Goal: Transaction & Acquisition: Purchase product/service

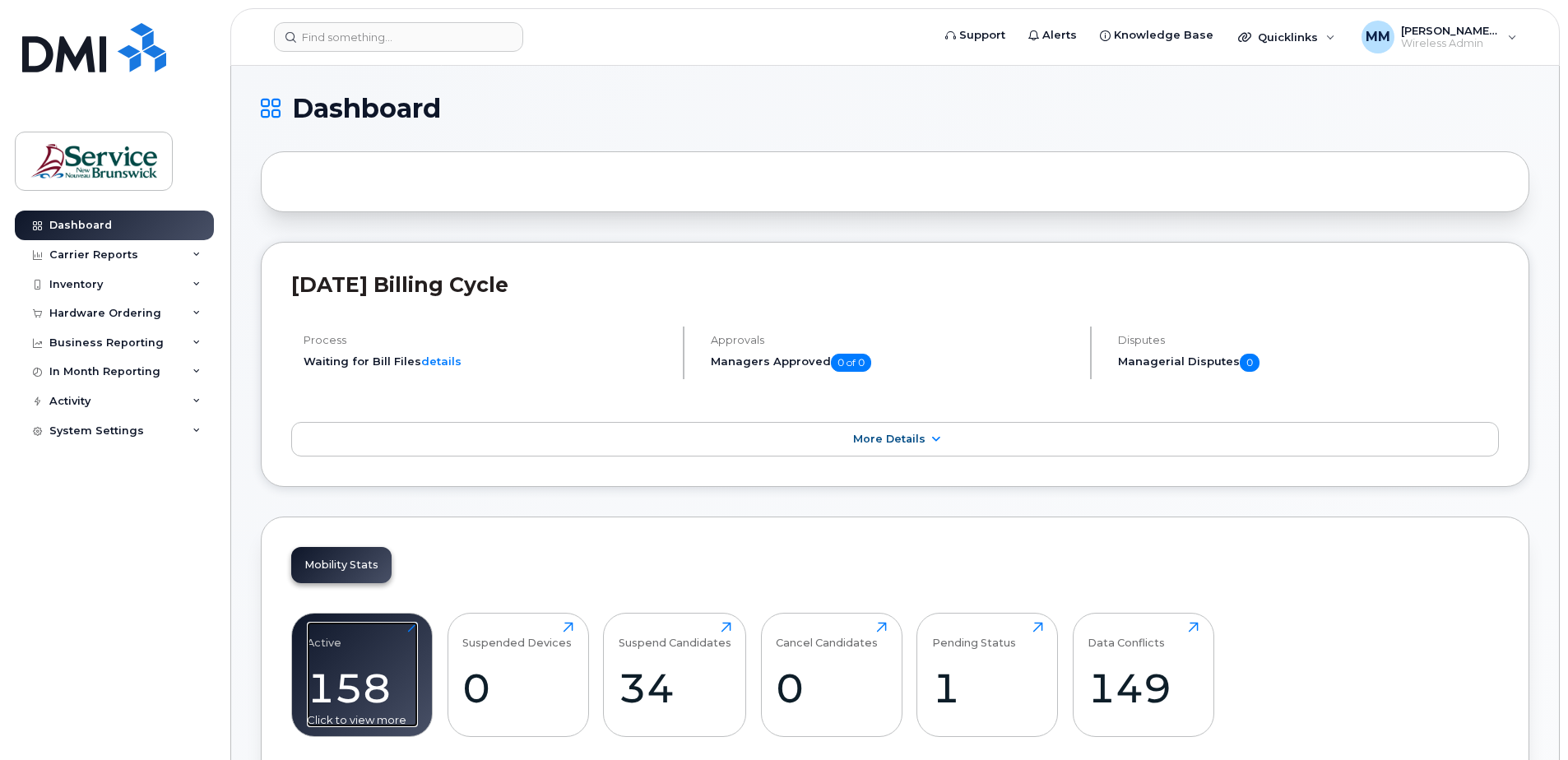
click at [395, 635] on div "Active 158 Click to view more" at bounding box center [362, 674] width 111 height 105
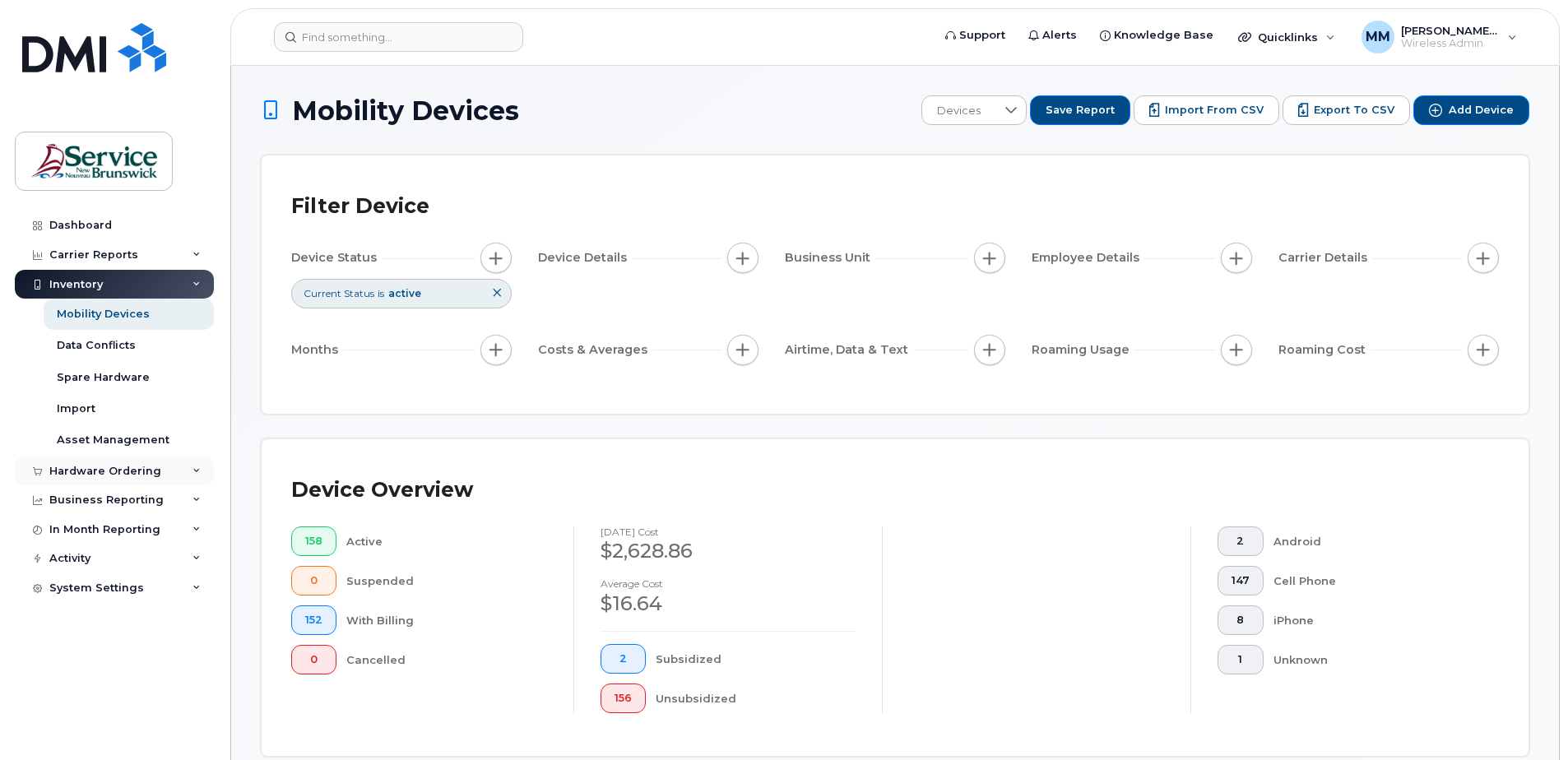
click at [102, 463] on div "Hardware Ordering" at bounding box center [114, 472] width 199 height 29
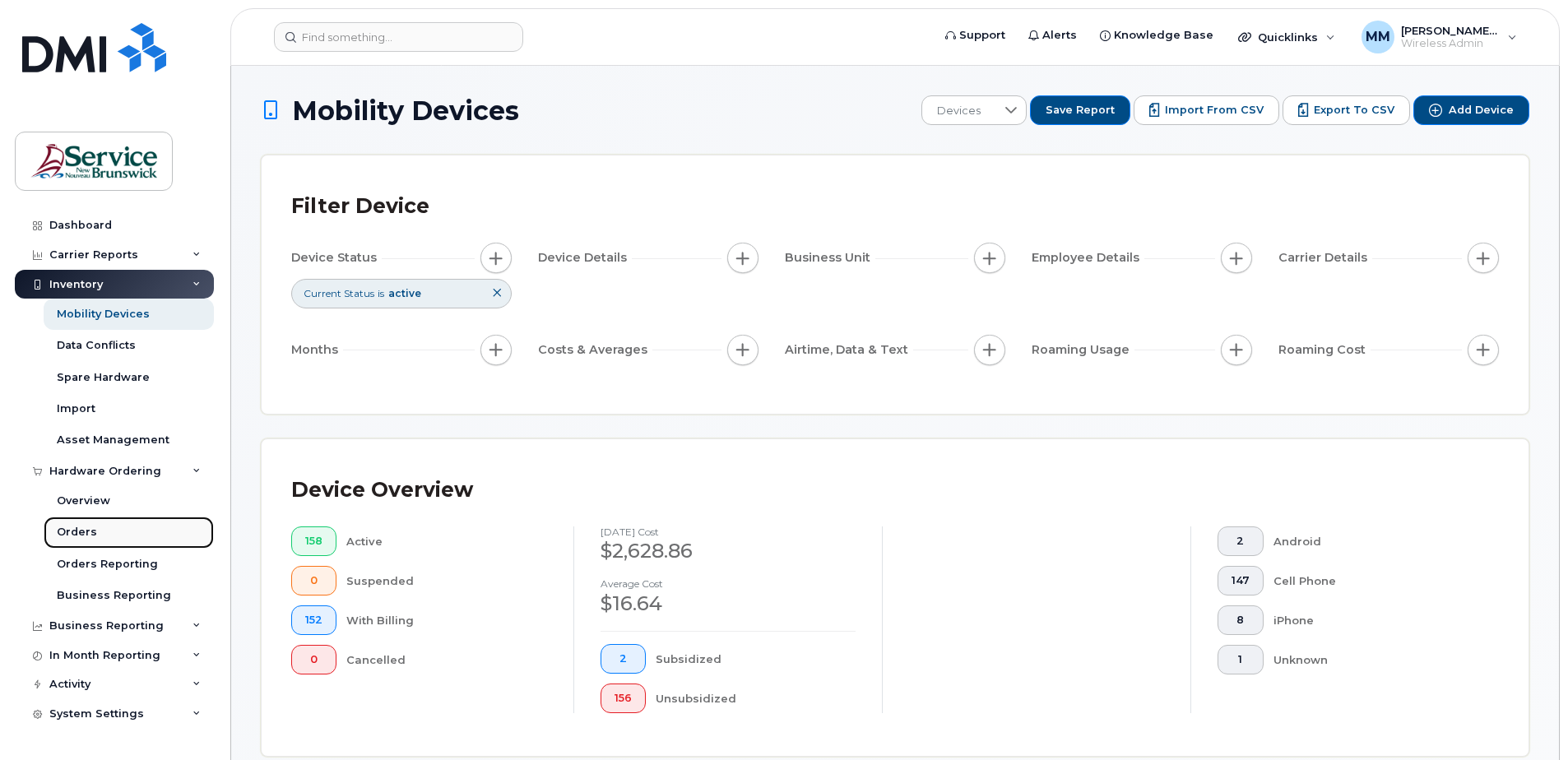
click at [73, 535] on div "Orders" at bounding box center [77, 532] width 40 height 15
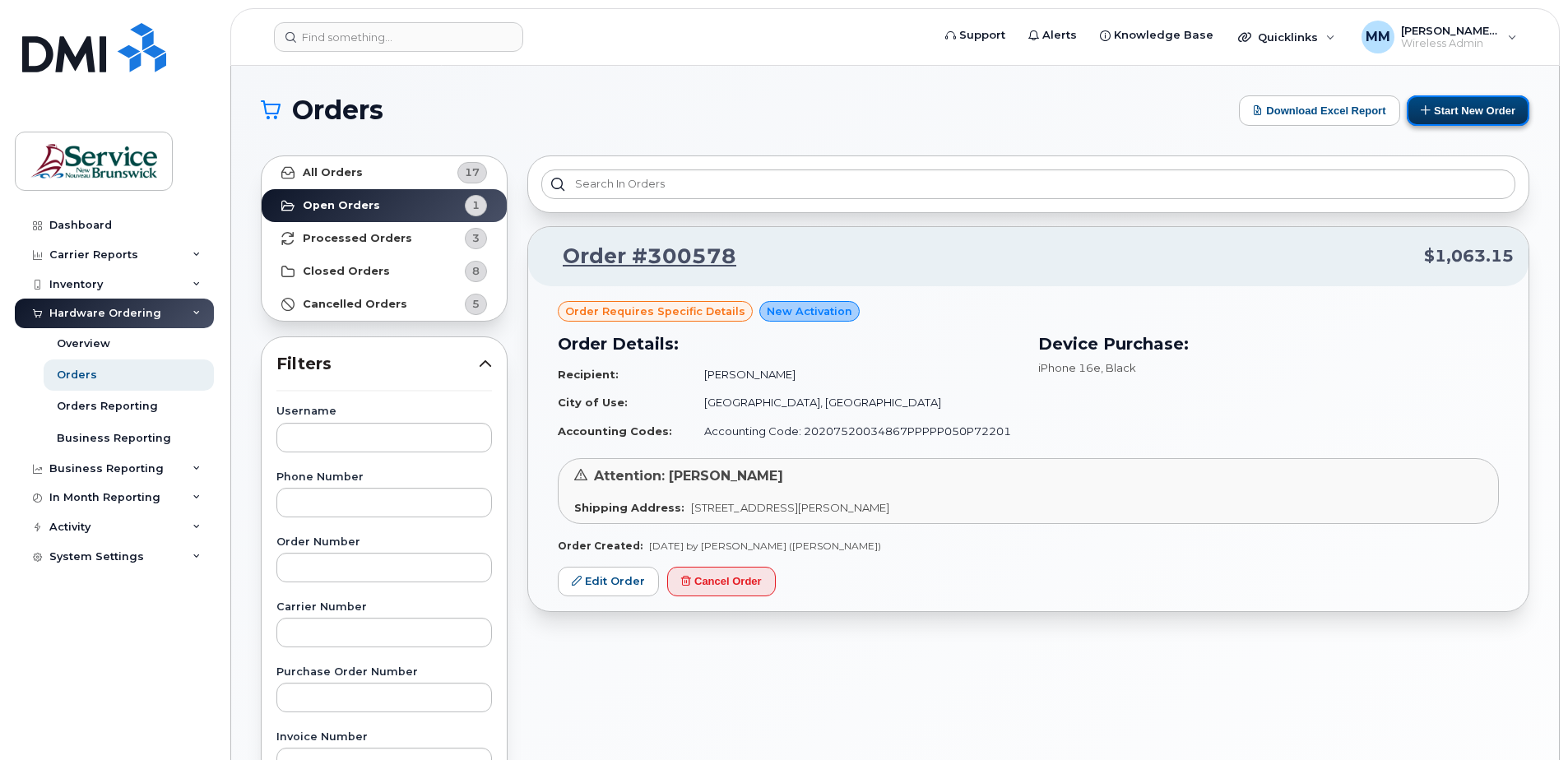
click at [1471, 104] on button "Start New Order" at bounding box center [1468, 110] width 122 height 30
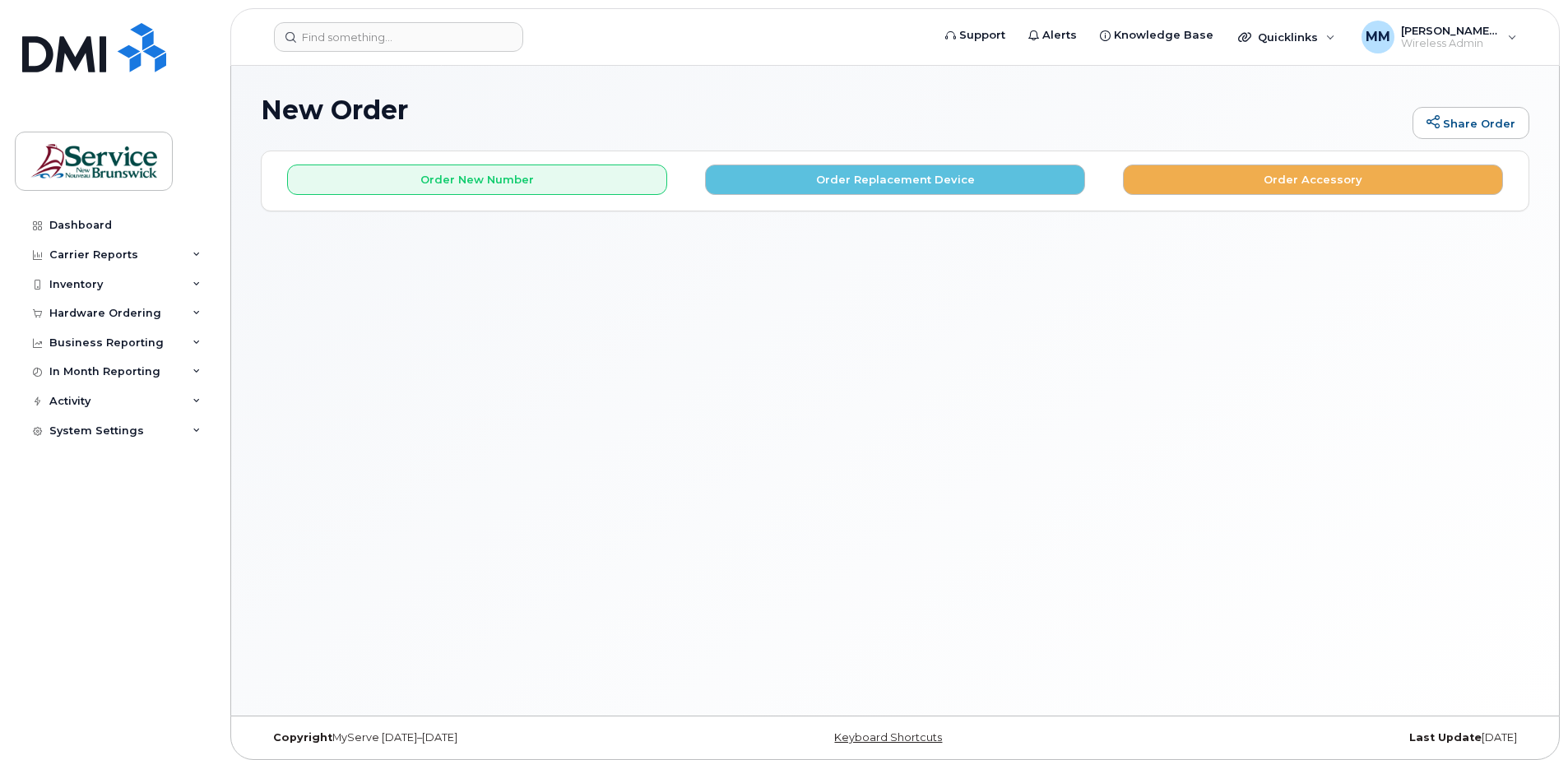
scroll to position [8, 0]
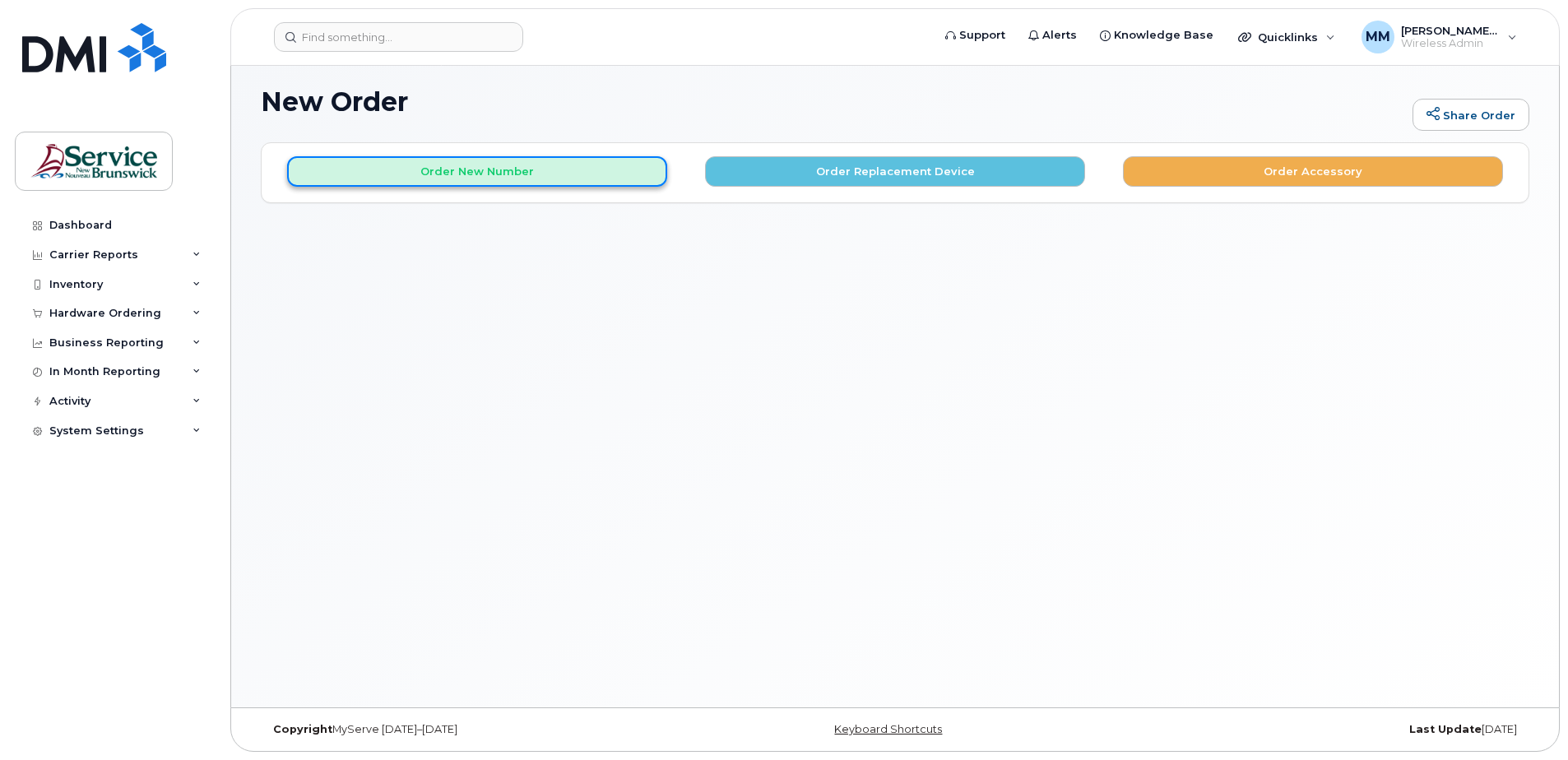
click at [511, 175] on button "Order New Number" at bounding box center [477, 171] width 380 height 30
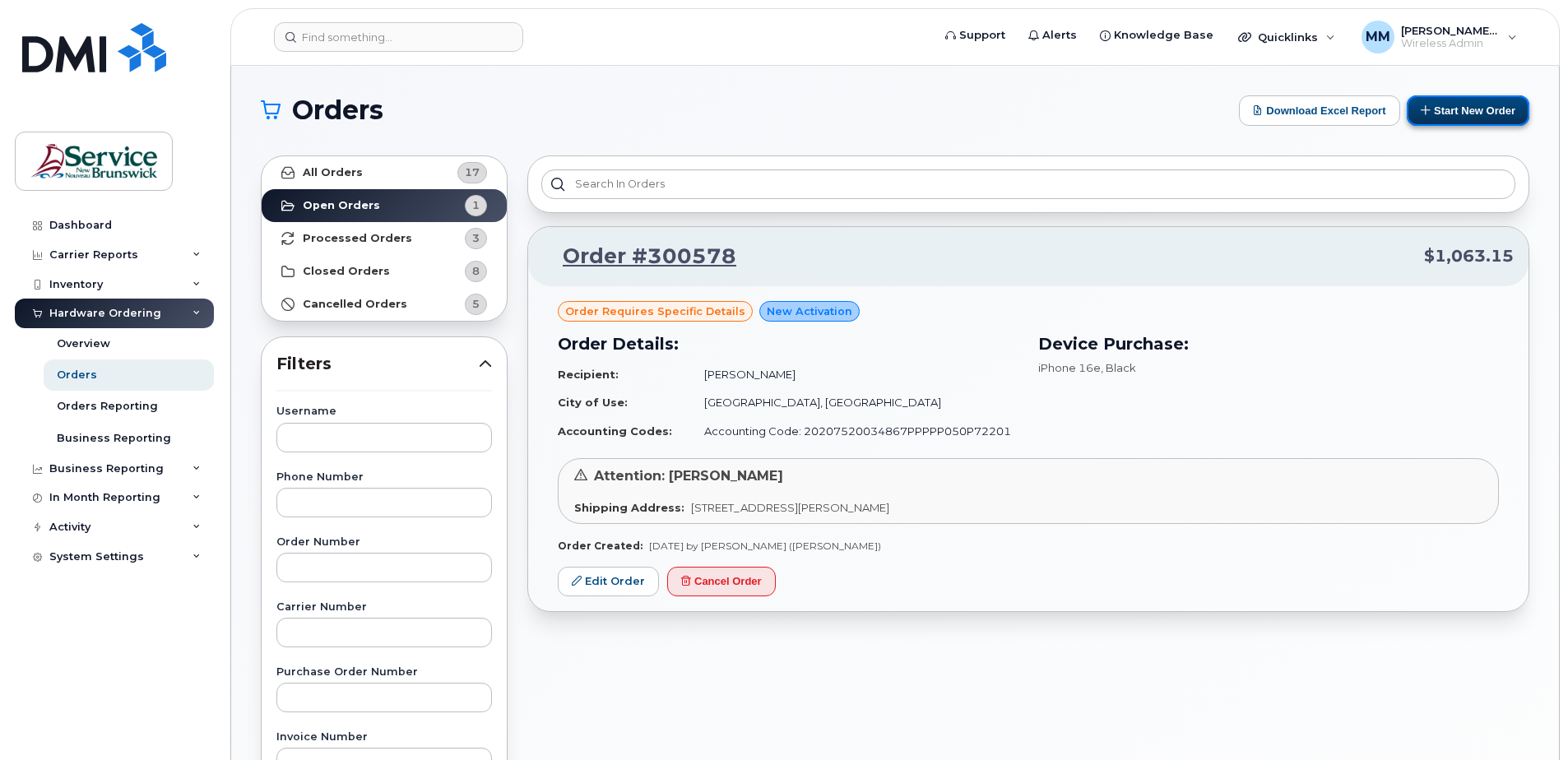
click at [1468, 109] on button "Start New Order" at bounding box center [1468, 110] width 122 height 30
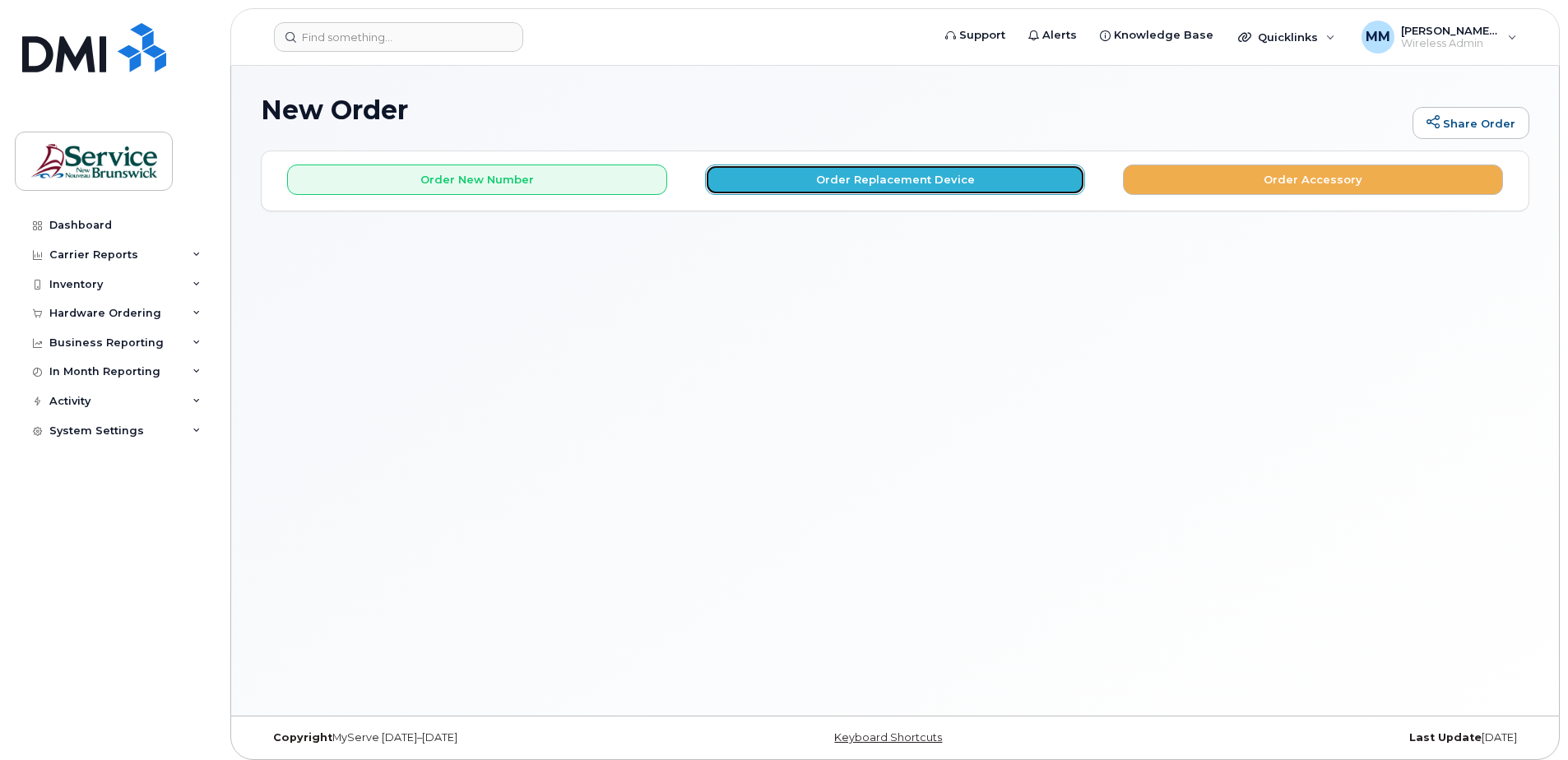
click at [913, 185] on button "Order Replacement Device" at bounding box center [895, 179] width 380 height 30
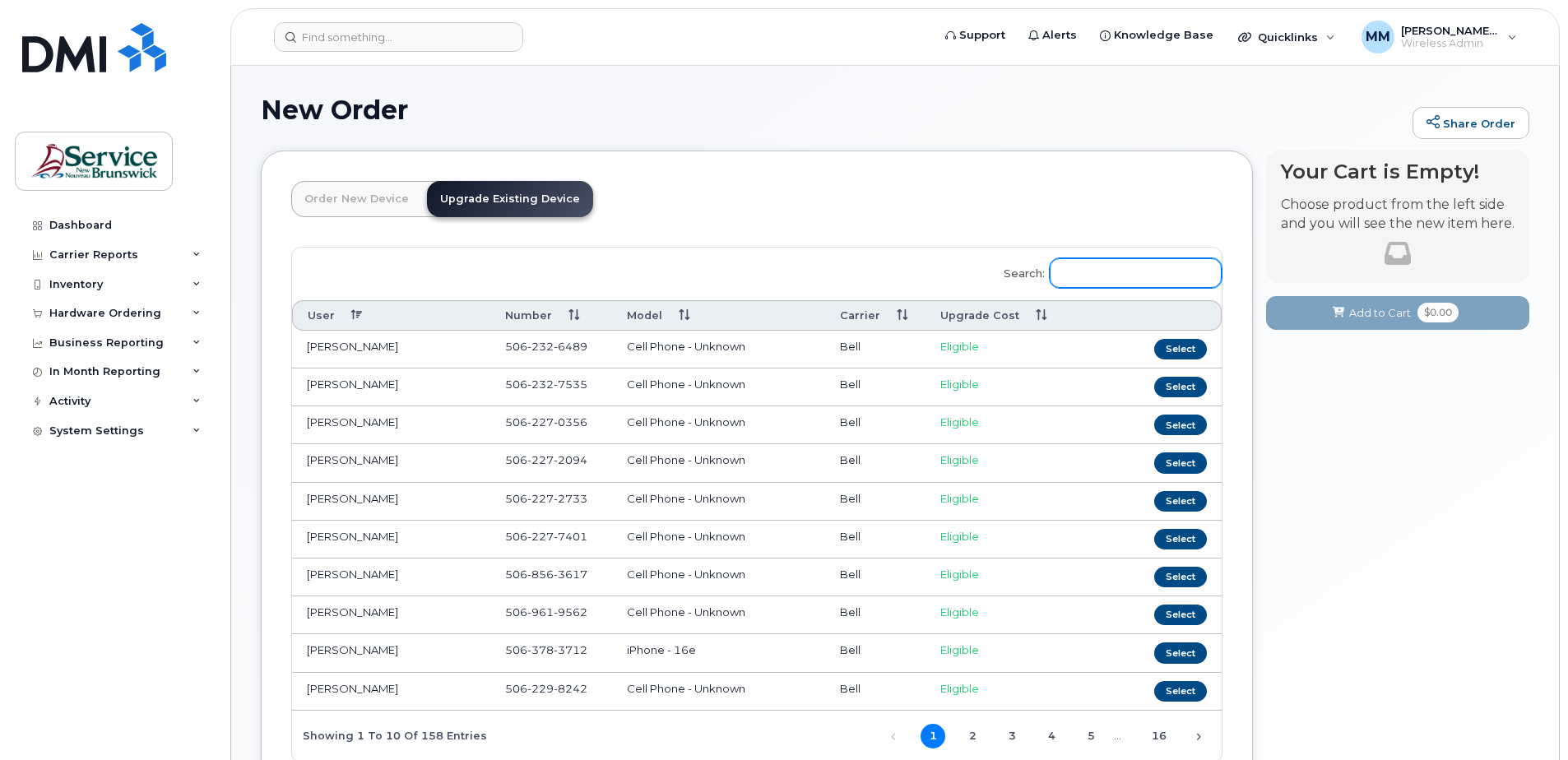
click at [1146, 276] on input "Search:" at bounding box center [1136, 273] width 171 height 29
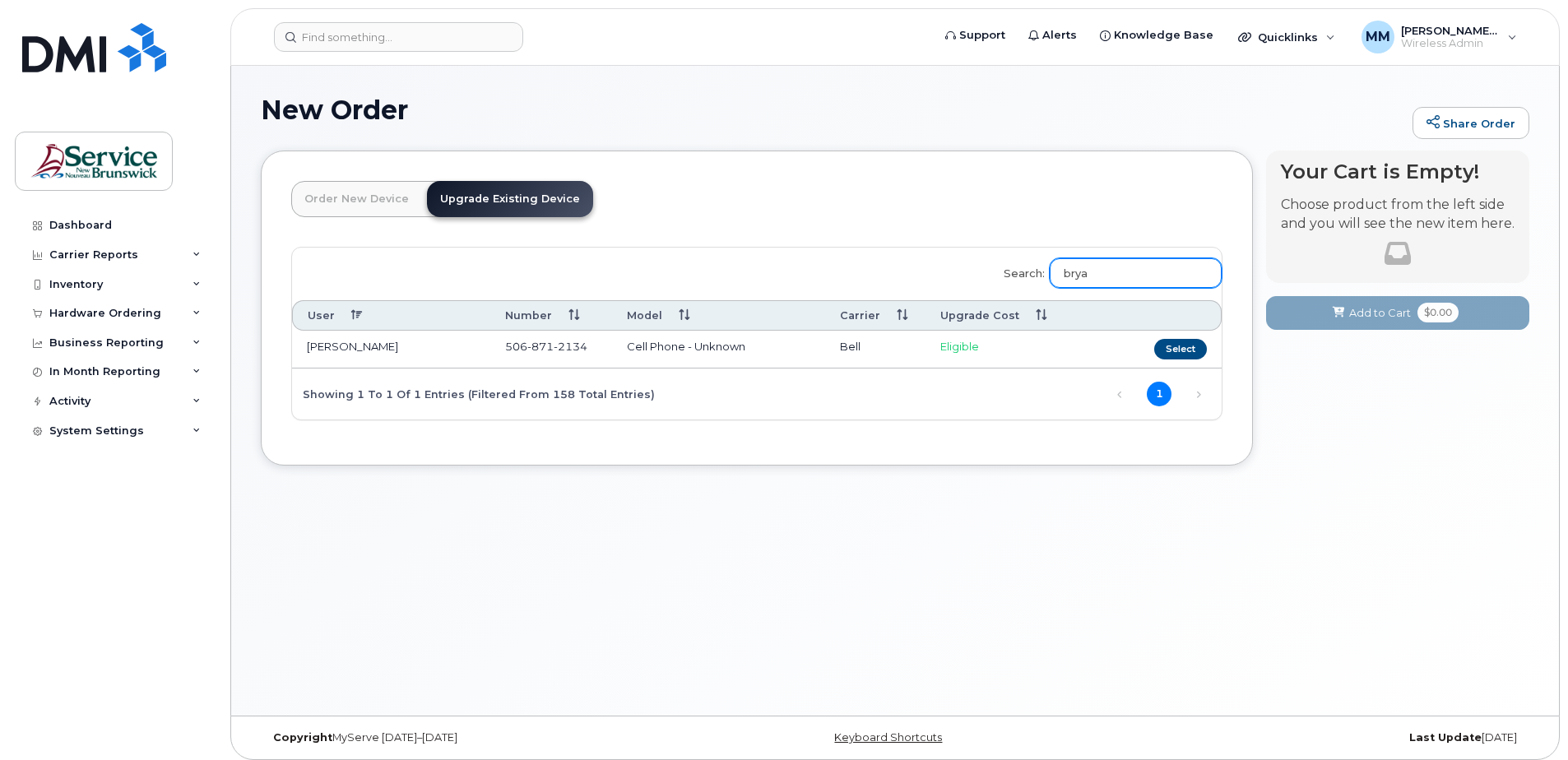
type input "bryan"
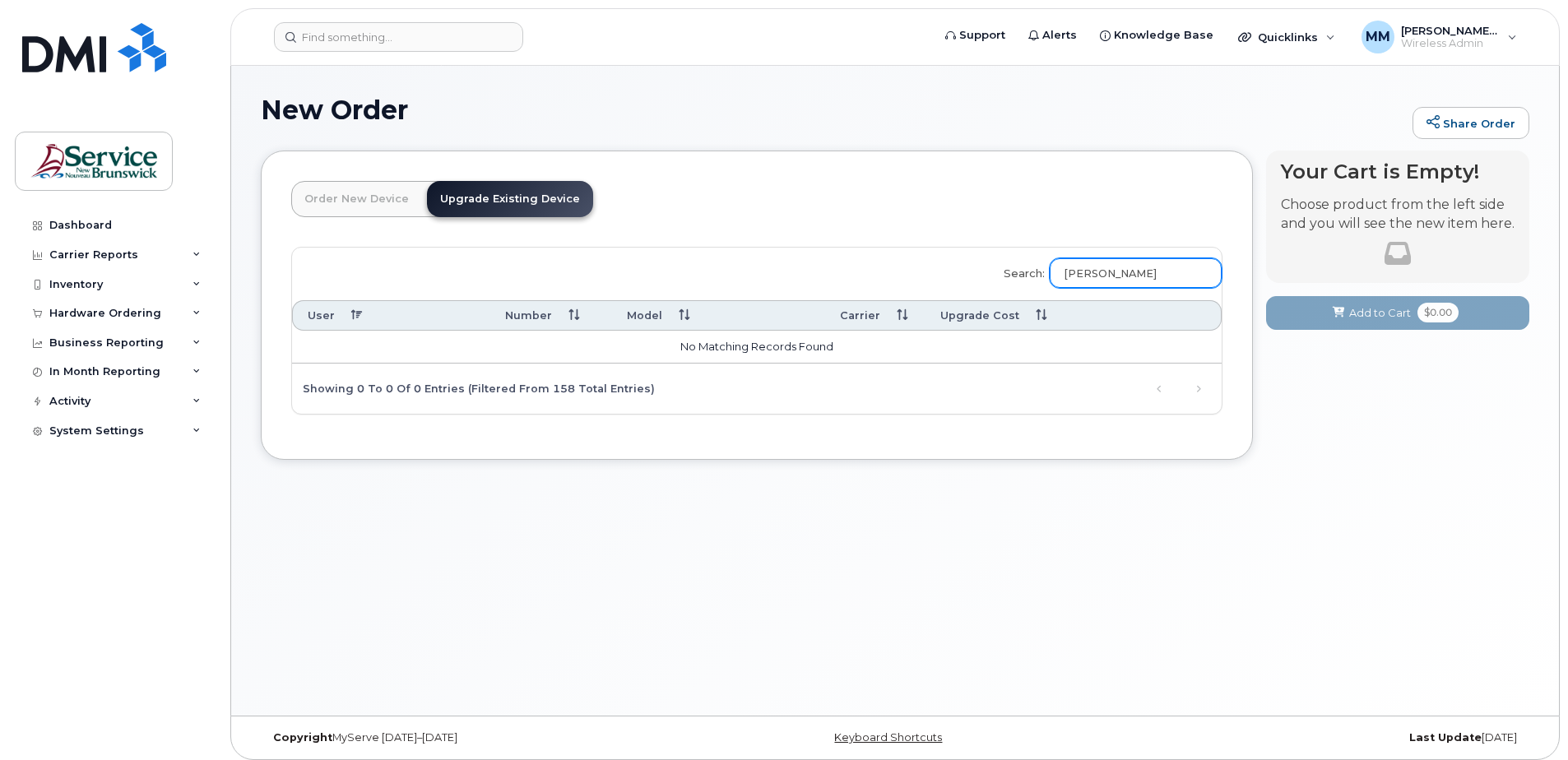
drag, startPoint x: 1143, startPoint y: 276, endPoint x: 874, endPoint y: 264, distance: 269.3
click at [877, 265] on div "Search: bryan User Number Model Carrier Upgrade Cost No matching records found …" at bounding box center [756, 330] width 929 height 166
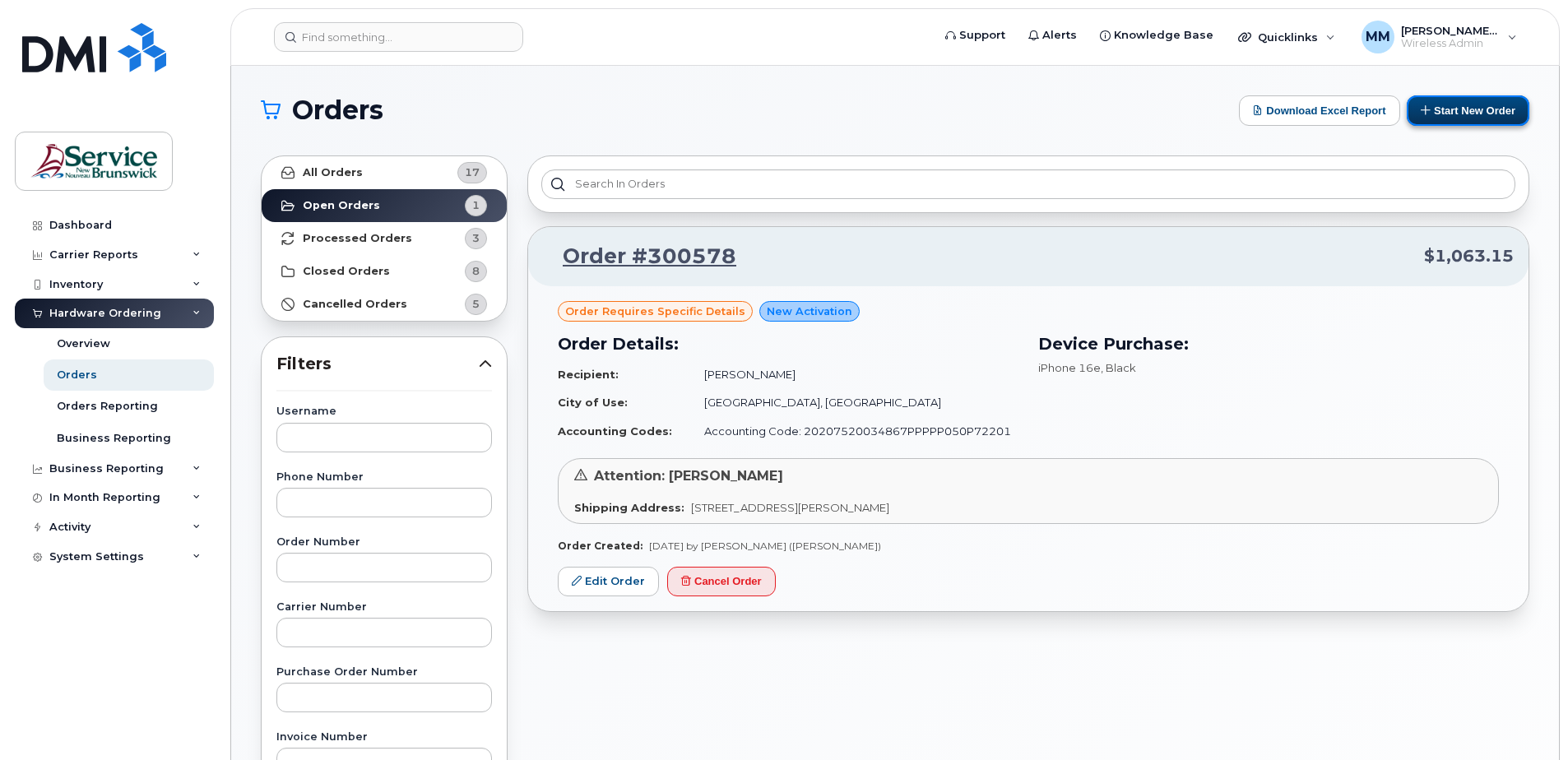
click at [1454, 113] on button "Start New Order" at bounding box center [1468, 110] width 122 height 30
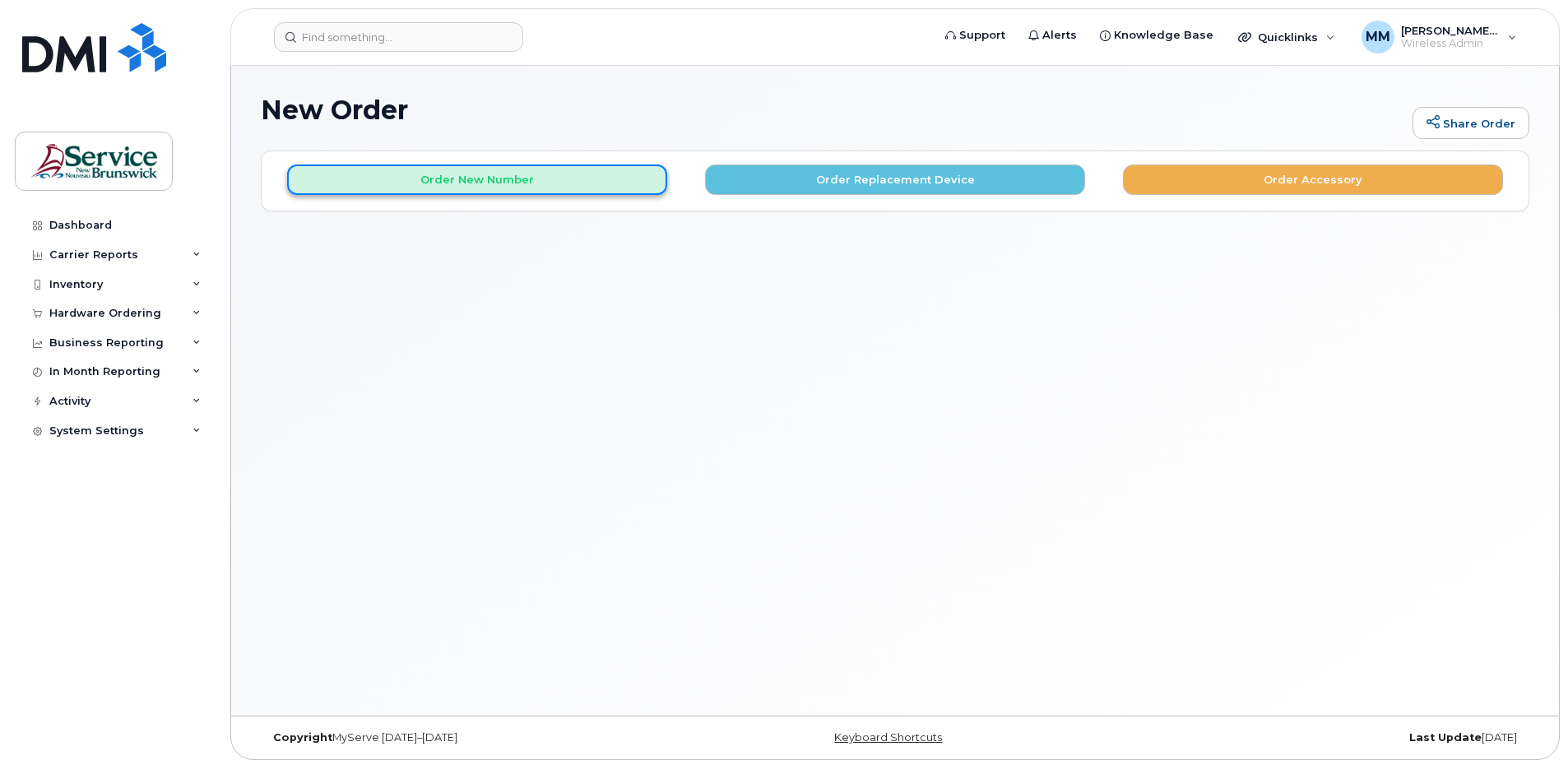
click at [493, 179] on button "Order New Number" at bounding box center [477, 179] width 380 height 30
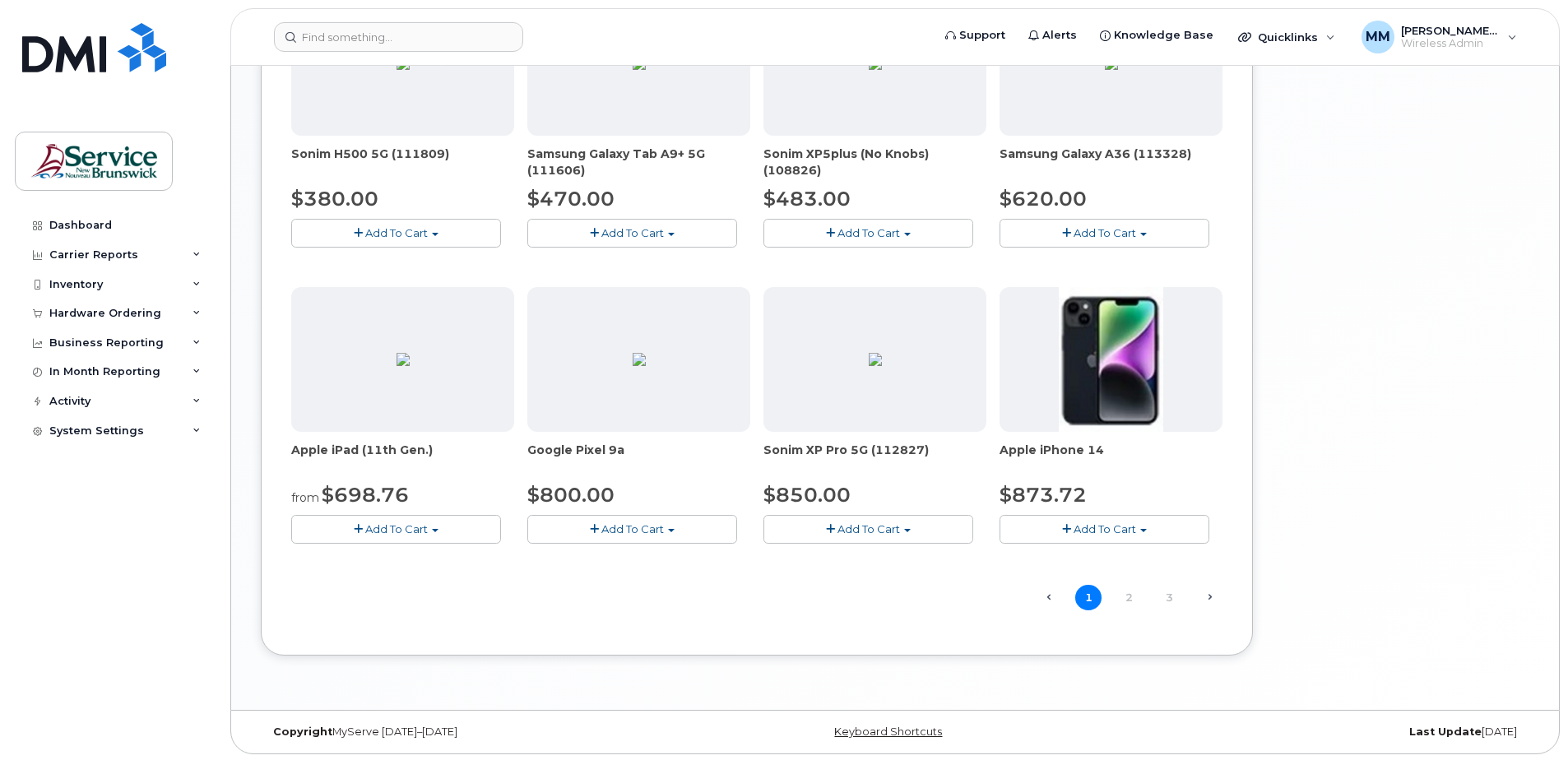
scroll to position [925, 0]
click at [1129, 595] on link "2" at bounding box center [1128, 596] width 26 height 26
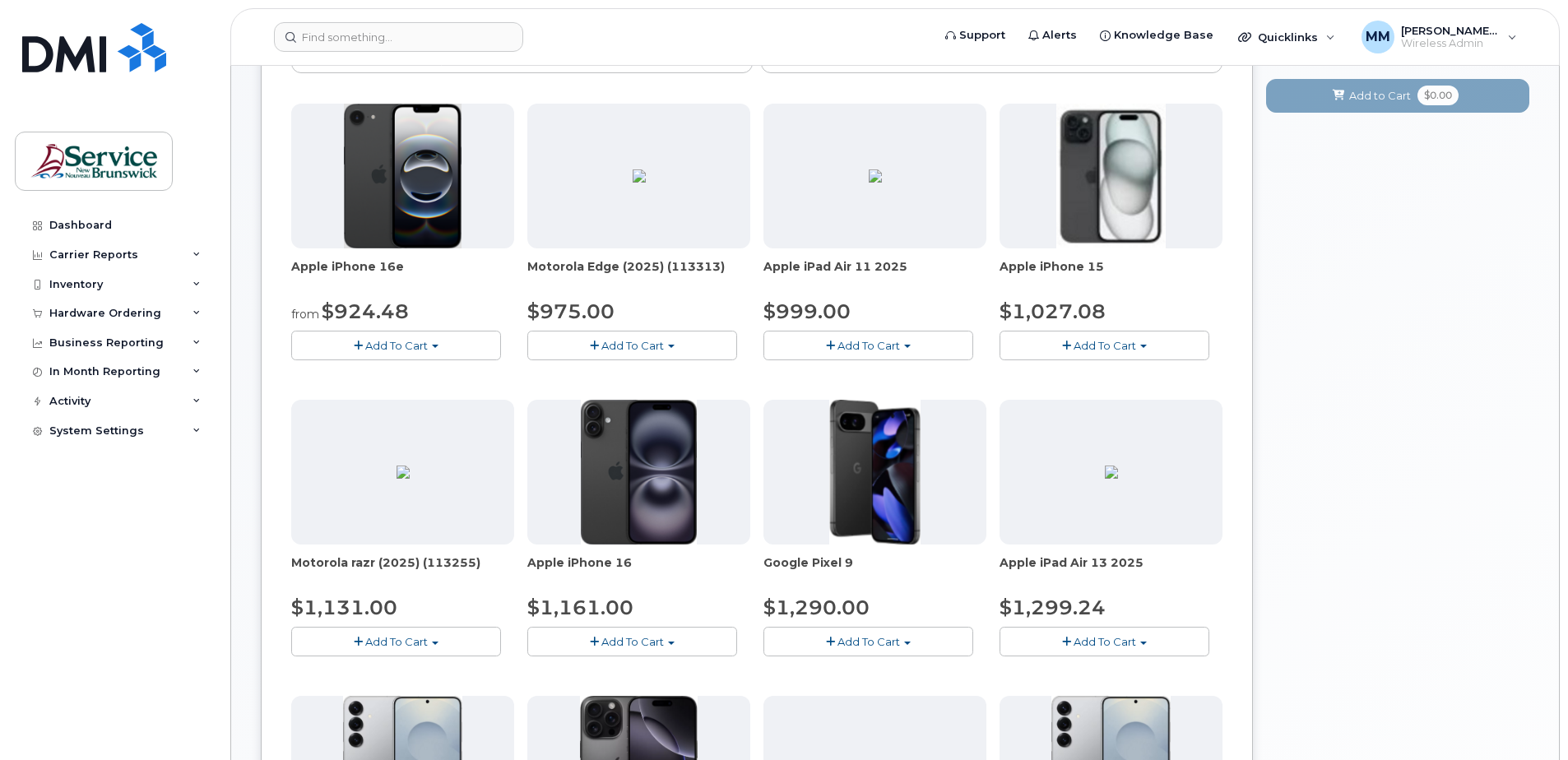
scroll to position [255, 0]
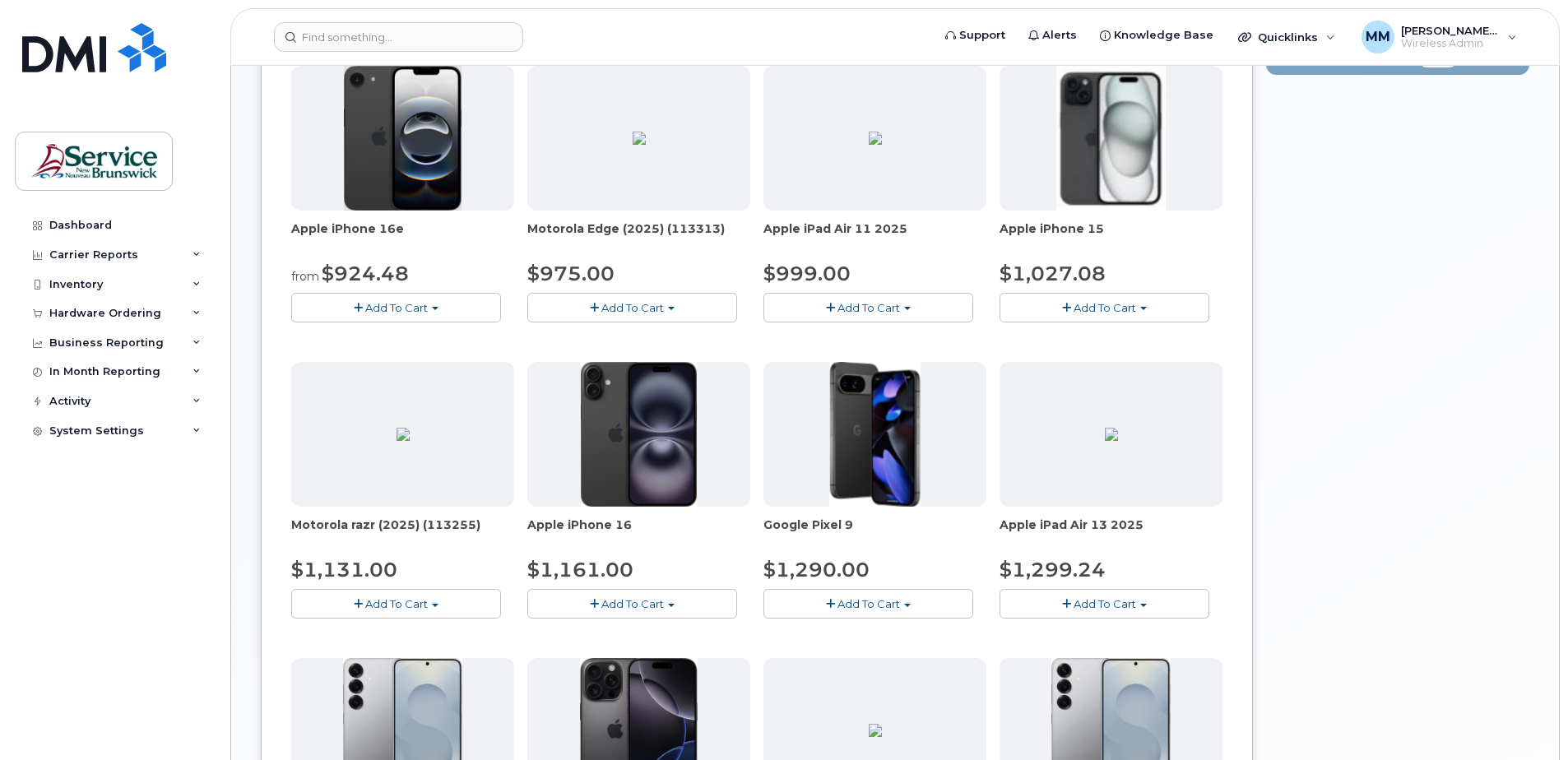
click at [597, 601] on span "button" at bounding box center [595, 605] width 9 height 11
click at [640, 657] on link "$1161.00 - 30-day activation (128GB model)" at bounding box center [670, 654] width 275 height 21
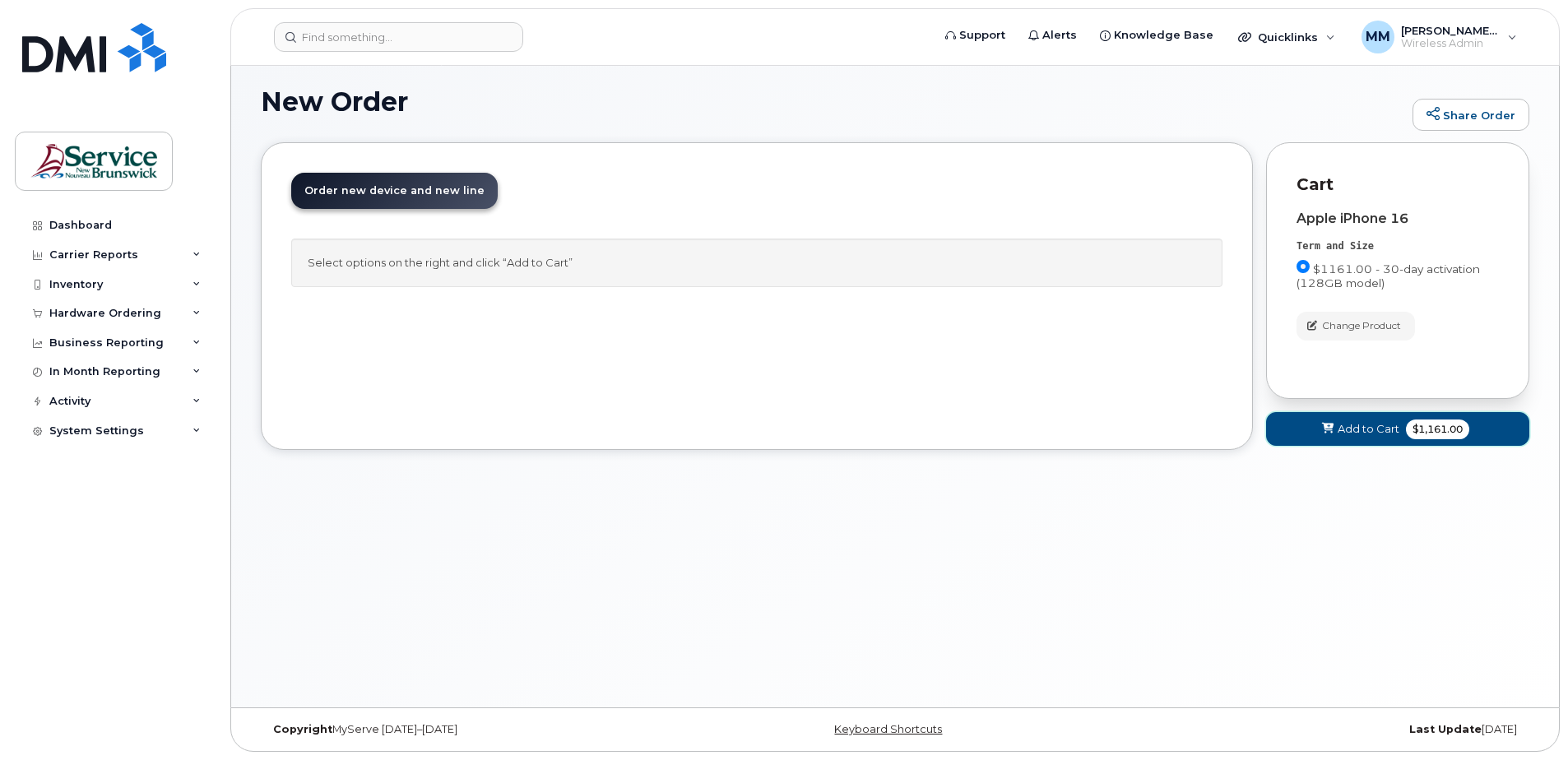
click at [1363, 436] on span "Add to Cart" at bounding box center [1368, 429] width 62 height 16
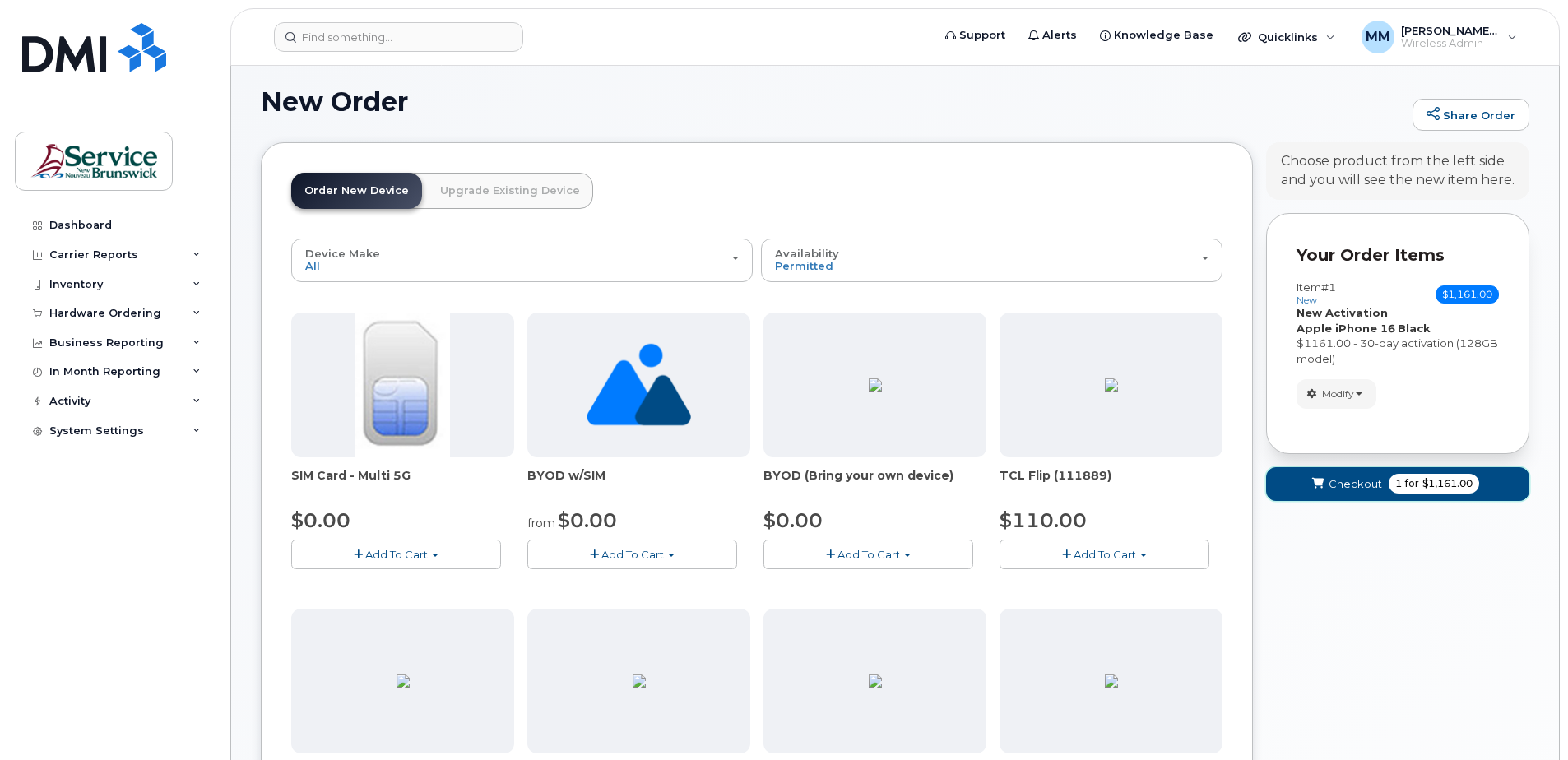
click at [1353, 484] on span "Checkout" at bounding box center [1355, 484] width 54 height 16
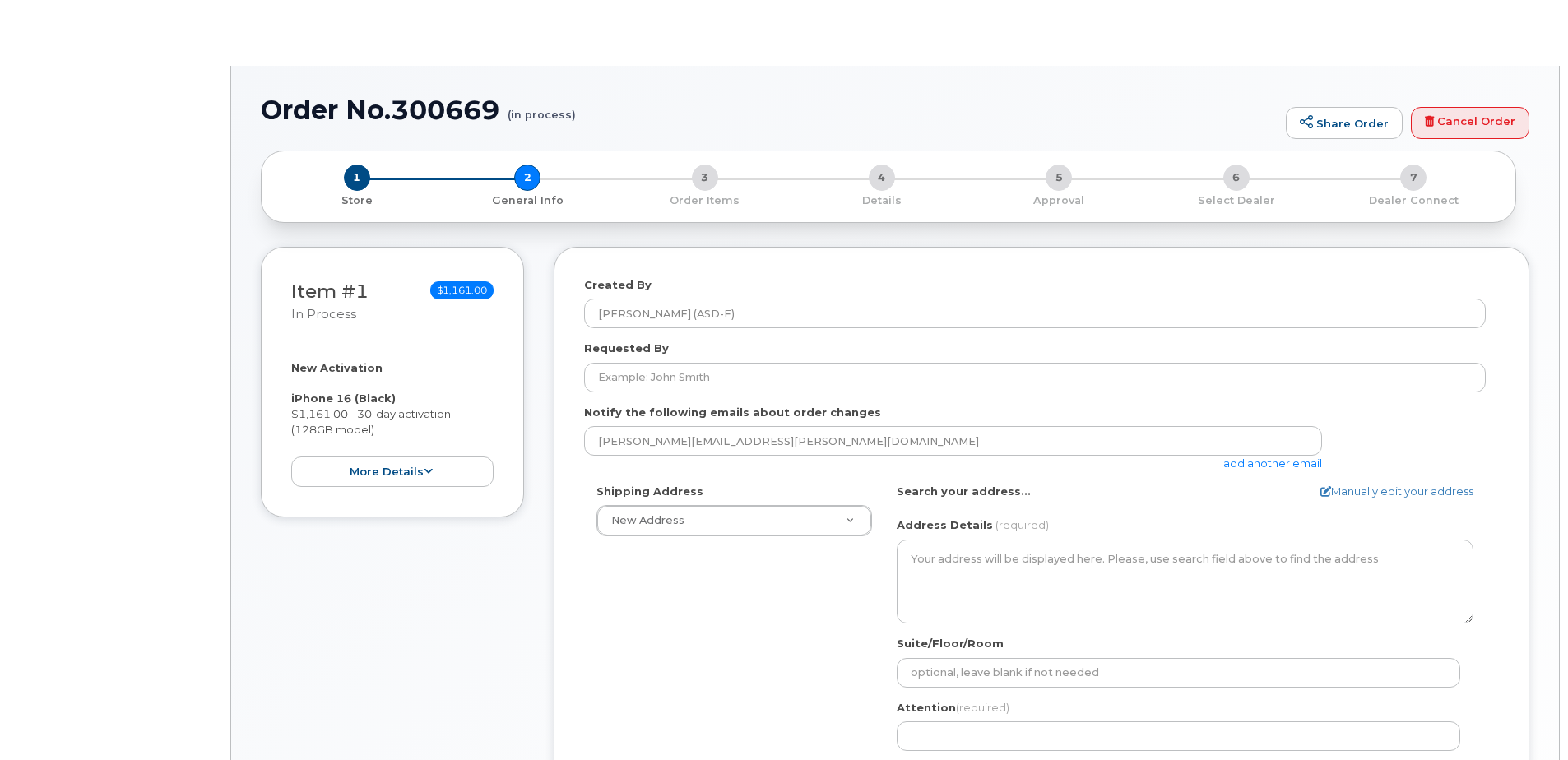
select select
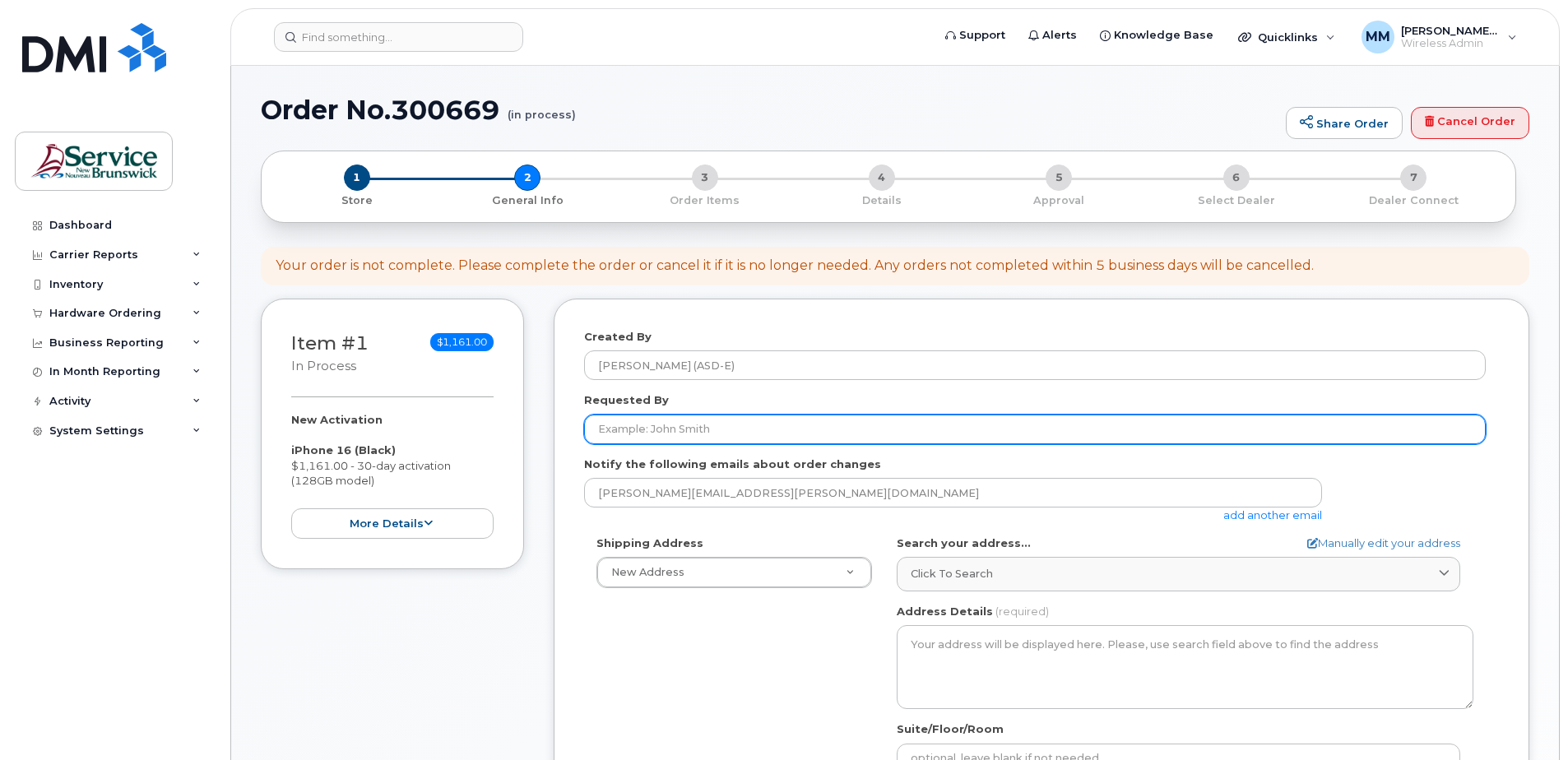
click at [645, 429] on input "Requested By" at bounding box center [1034, 430] width 901 height 29
click at [655, 426] on input "Bryan Ouelette" at bounding box center [1034, 430] width 901 height 29
click at [723, 422] on input "Bryan Ouellette" at bounding box center [1034, 430] width 901 height 29
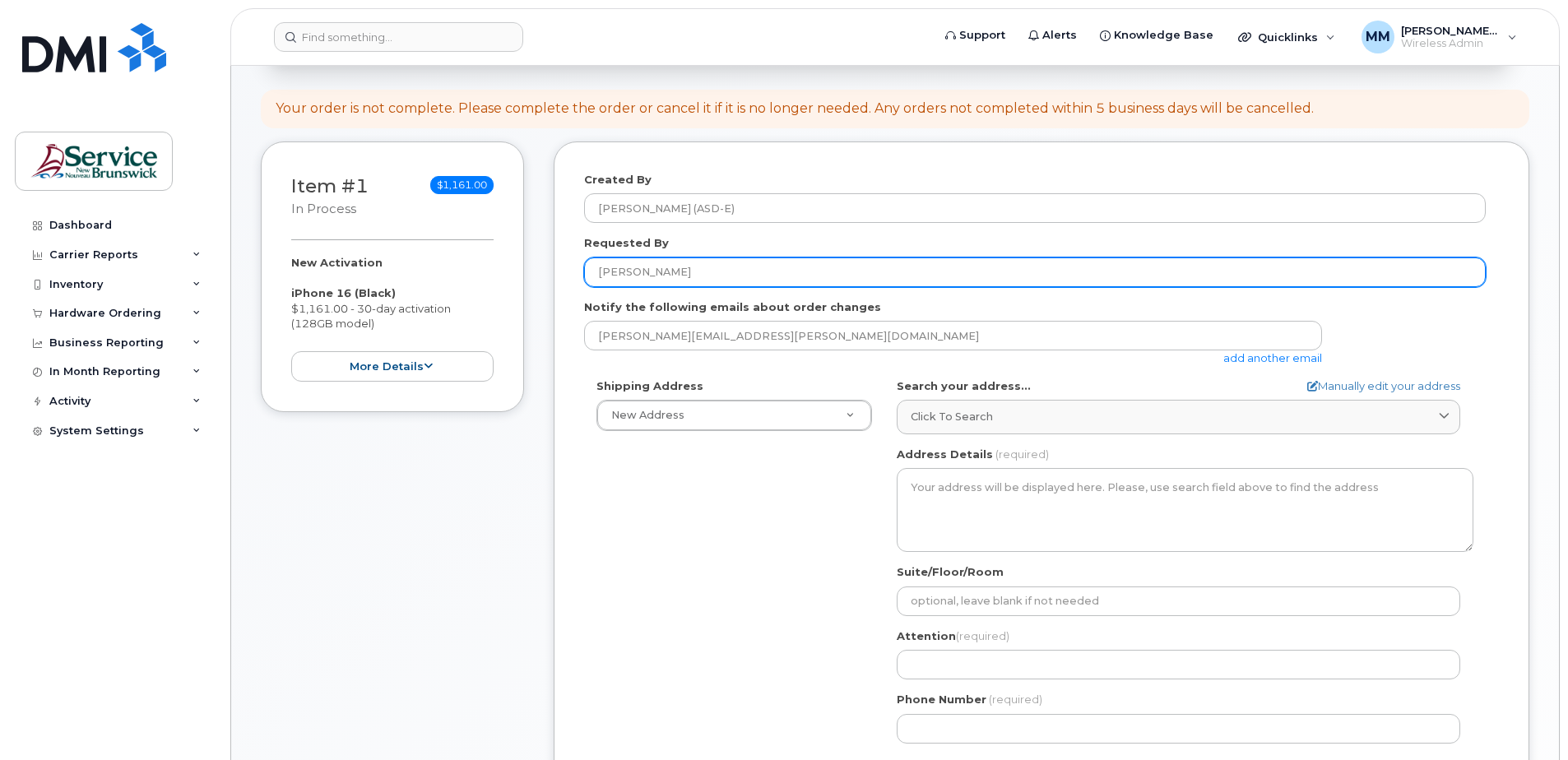
scroll to position [164, 0]
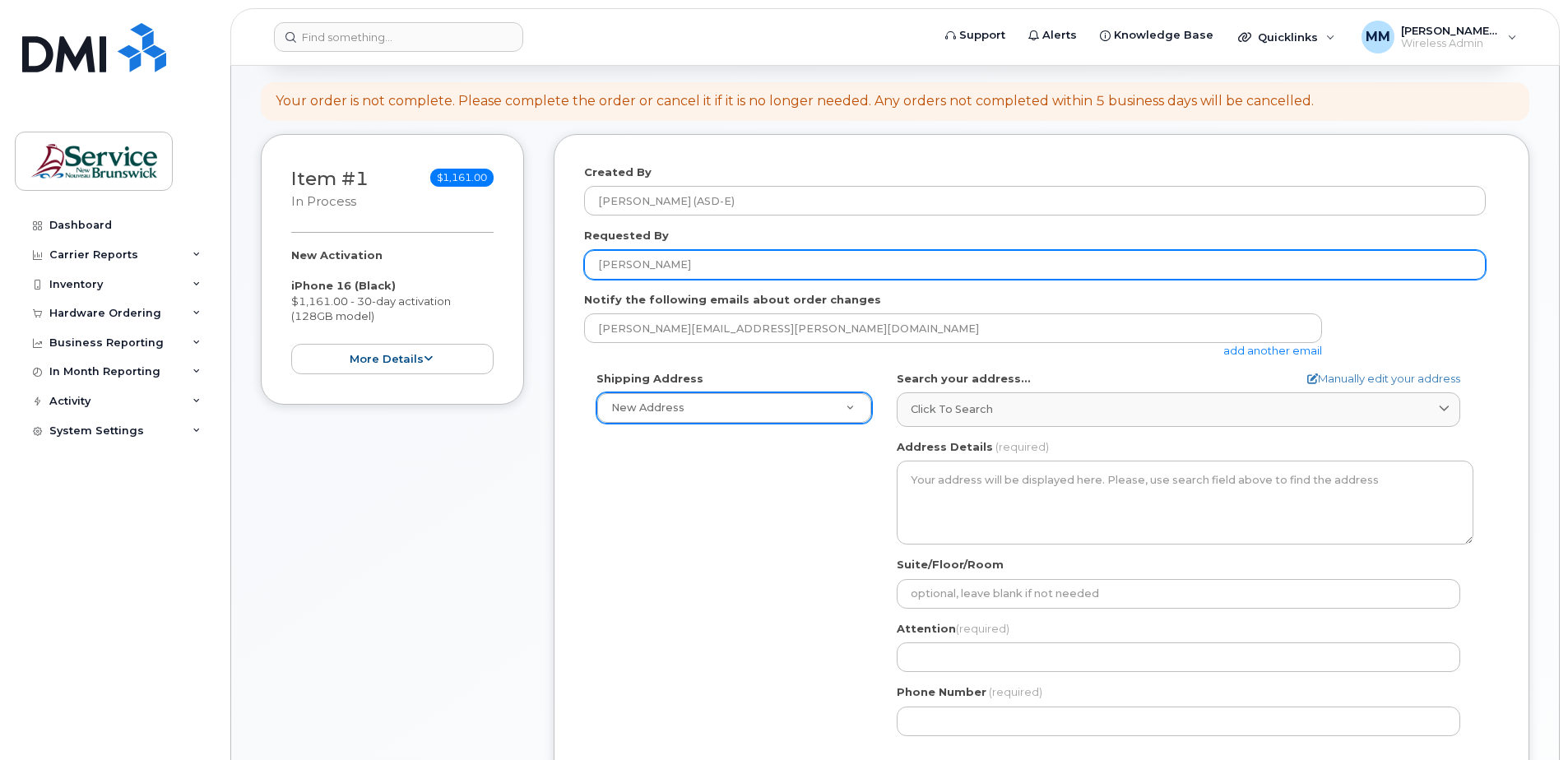
type input "Bryan Ouellette"
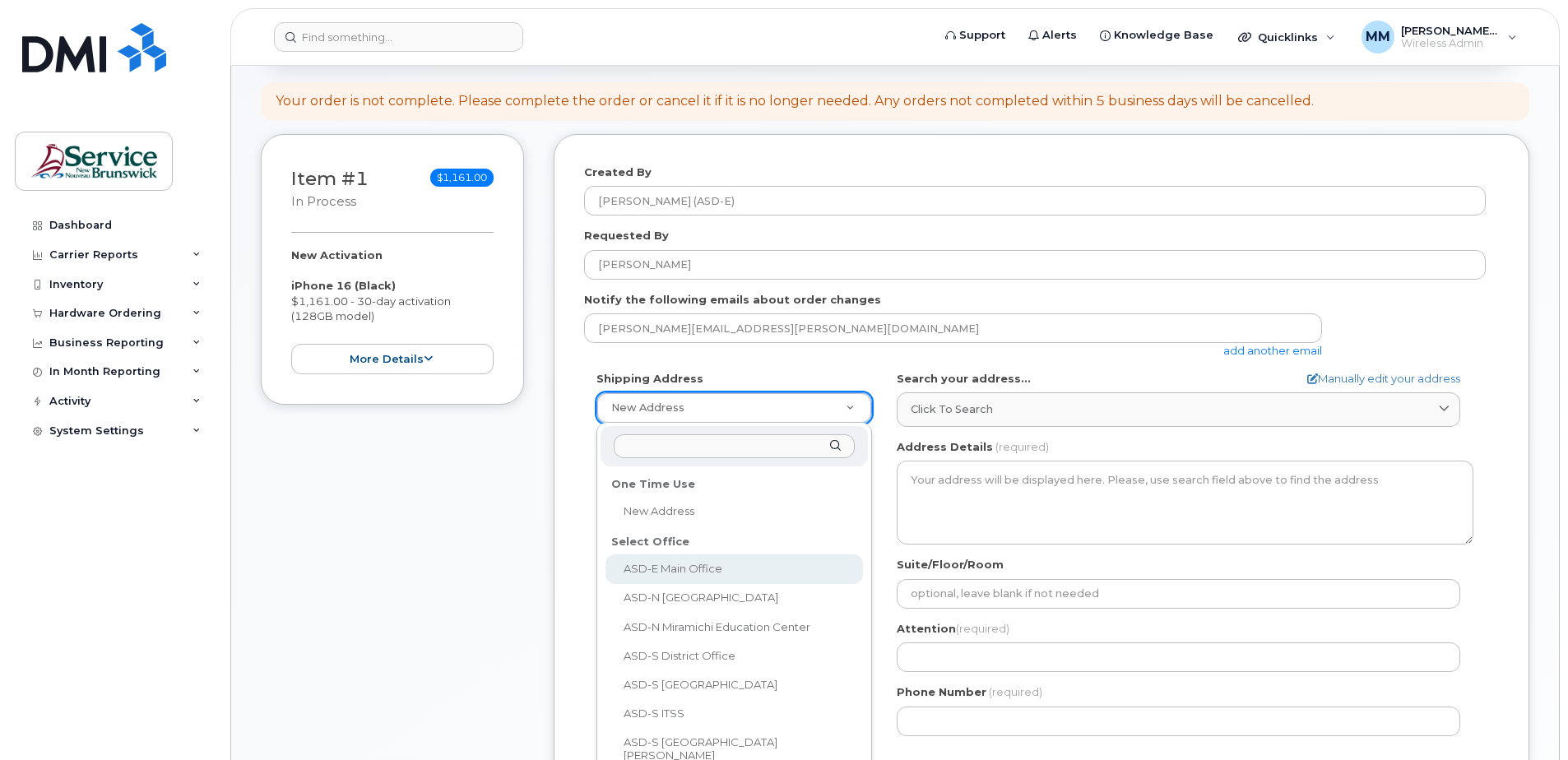
select select
type textarea "200-1077 St George Blvd Moncton New Brunswick E1E 4C9"
type input "[PERSON_NAME]"
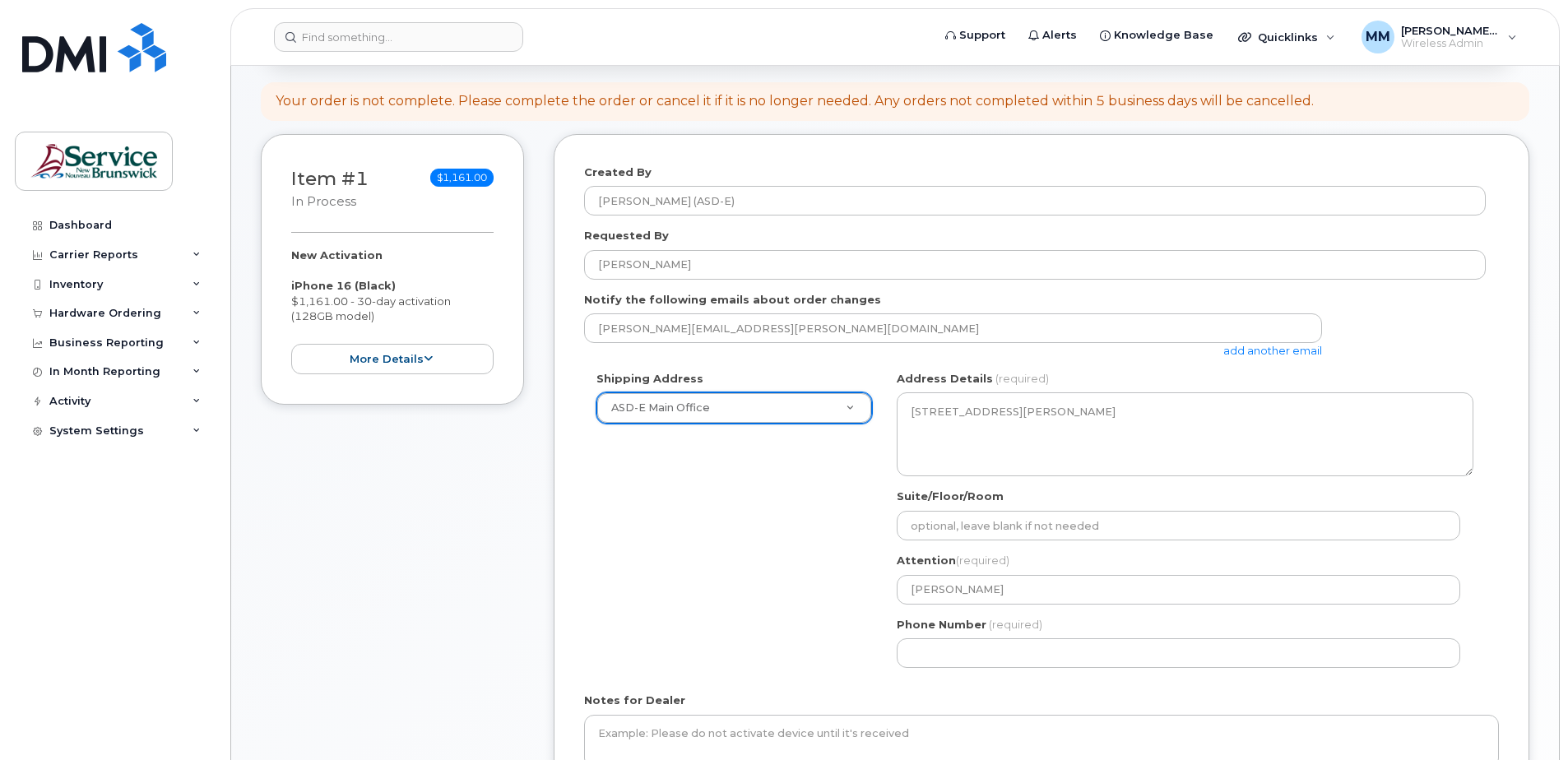
click at [778, 527] on div "Shipping Address ASD-E Main Office New Address ASD-E Main Office ASD-N Bathurst…" at bounding box center [1034, 526] width 901 height 309
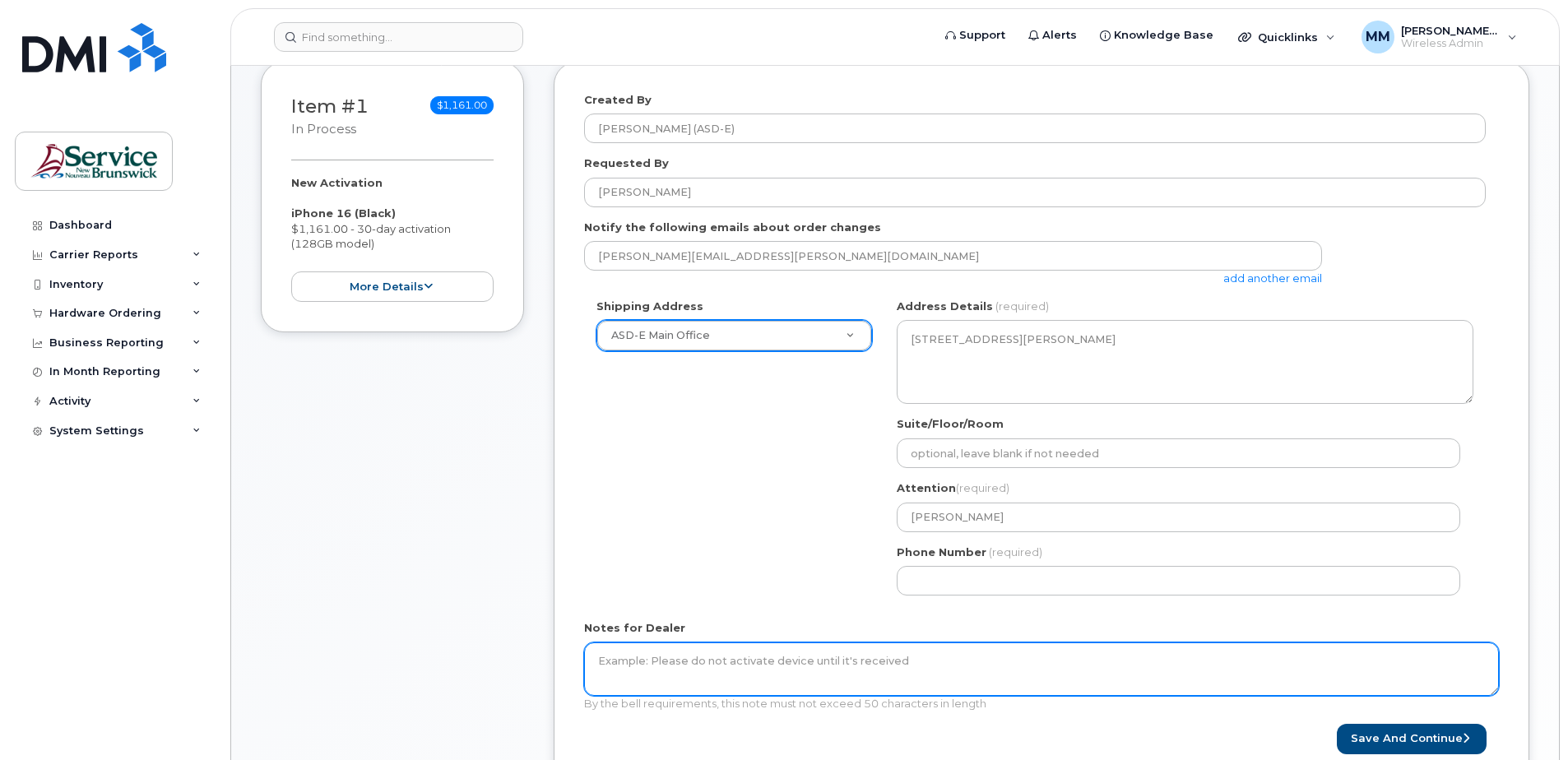
scroll to position [329, 0]
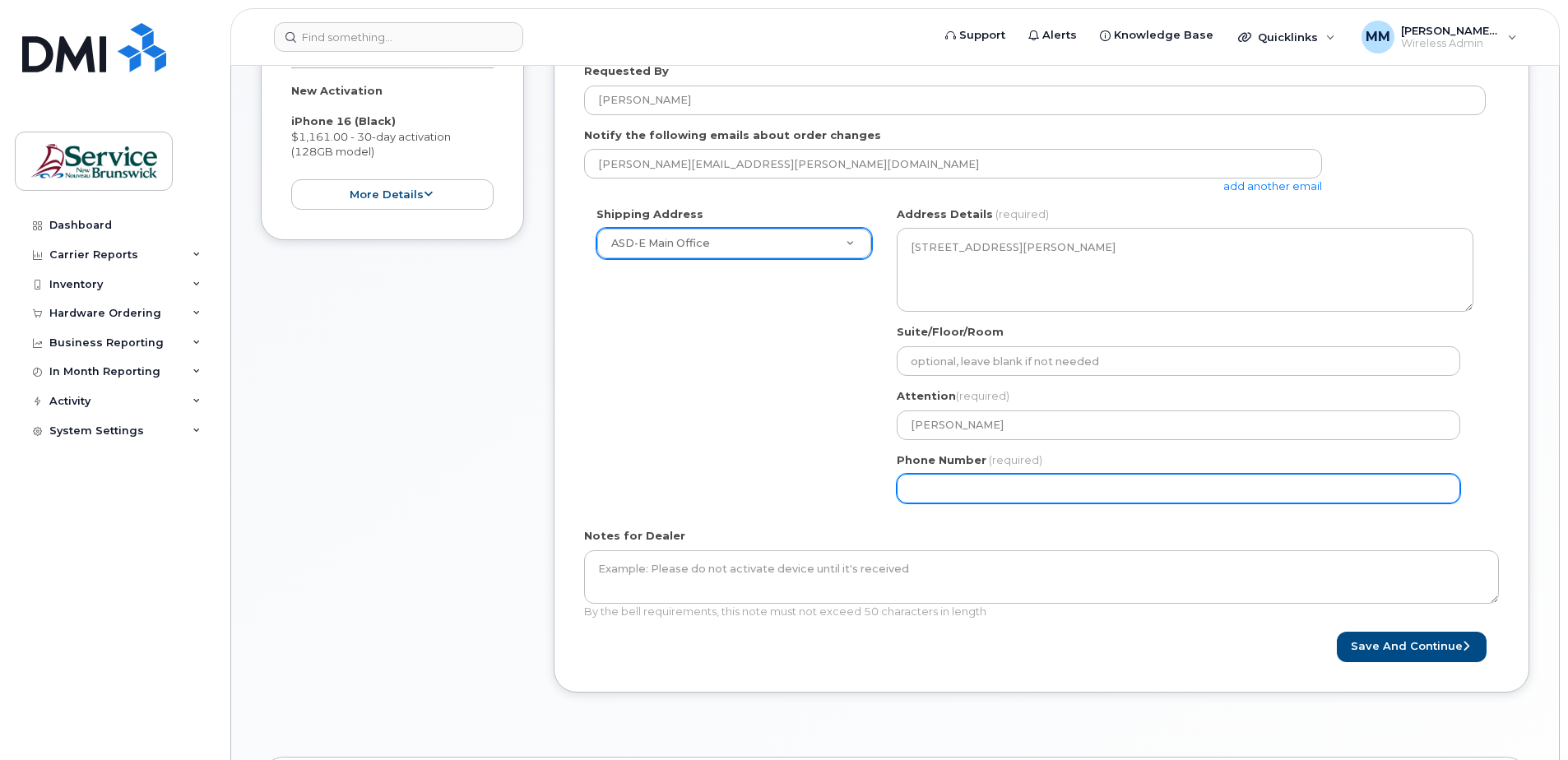
click at [1031, 490] on input "Phone Number" at bounding box center [1179, 488] width 564 height 29
select select
type input "506227039"
select select
type input "5062270392"
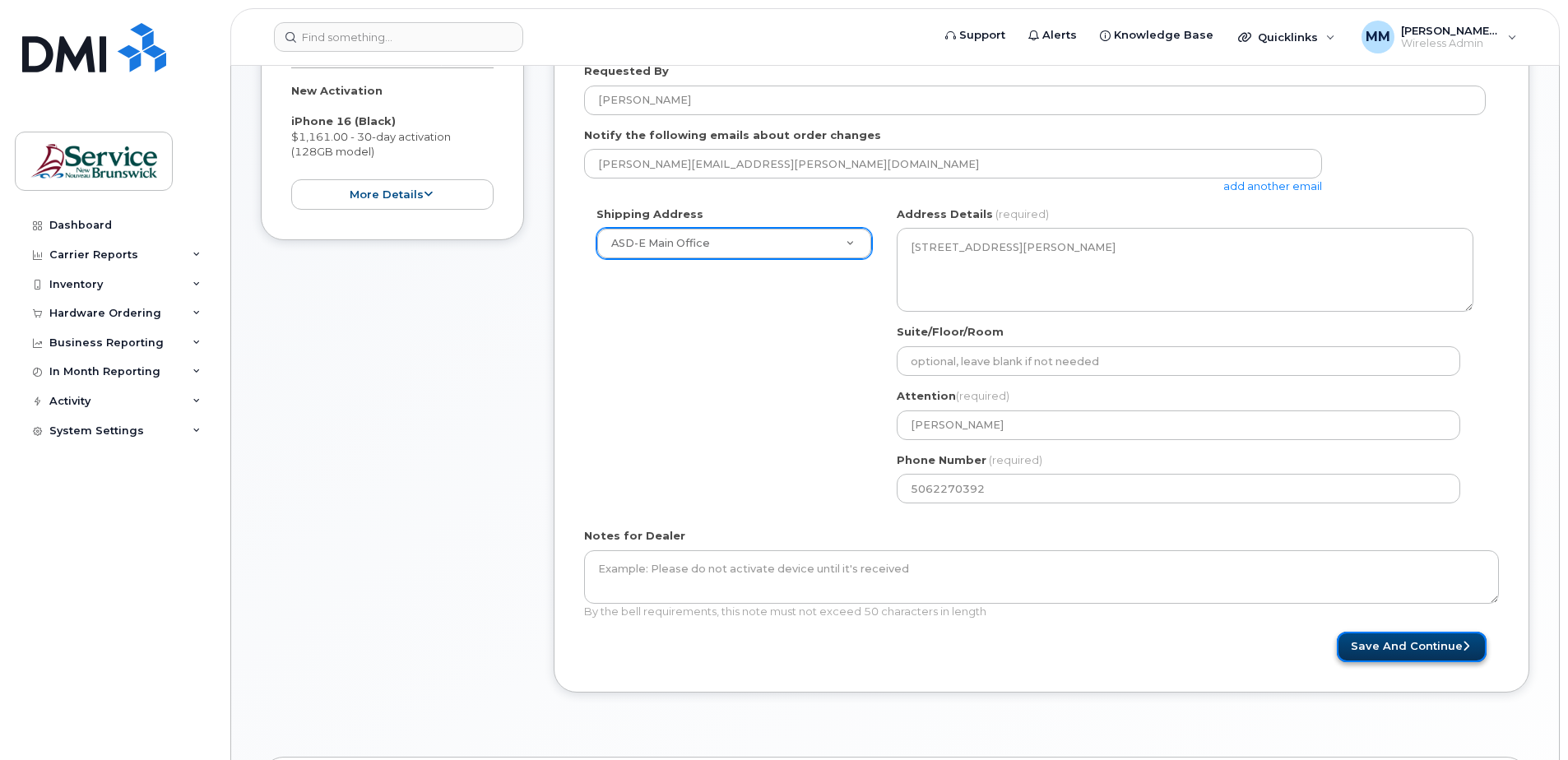
click at [1402, 644] on button "Save and Continue" at bounding box center [1411, 647] width 150 height 30
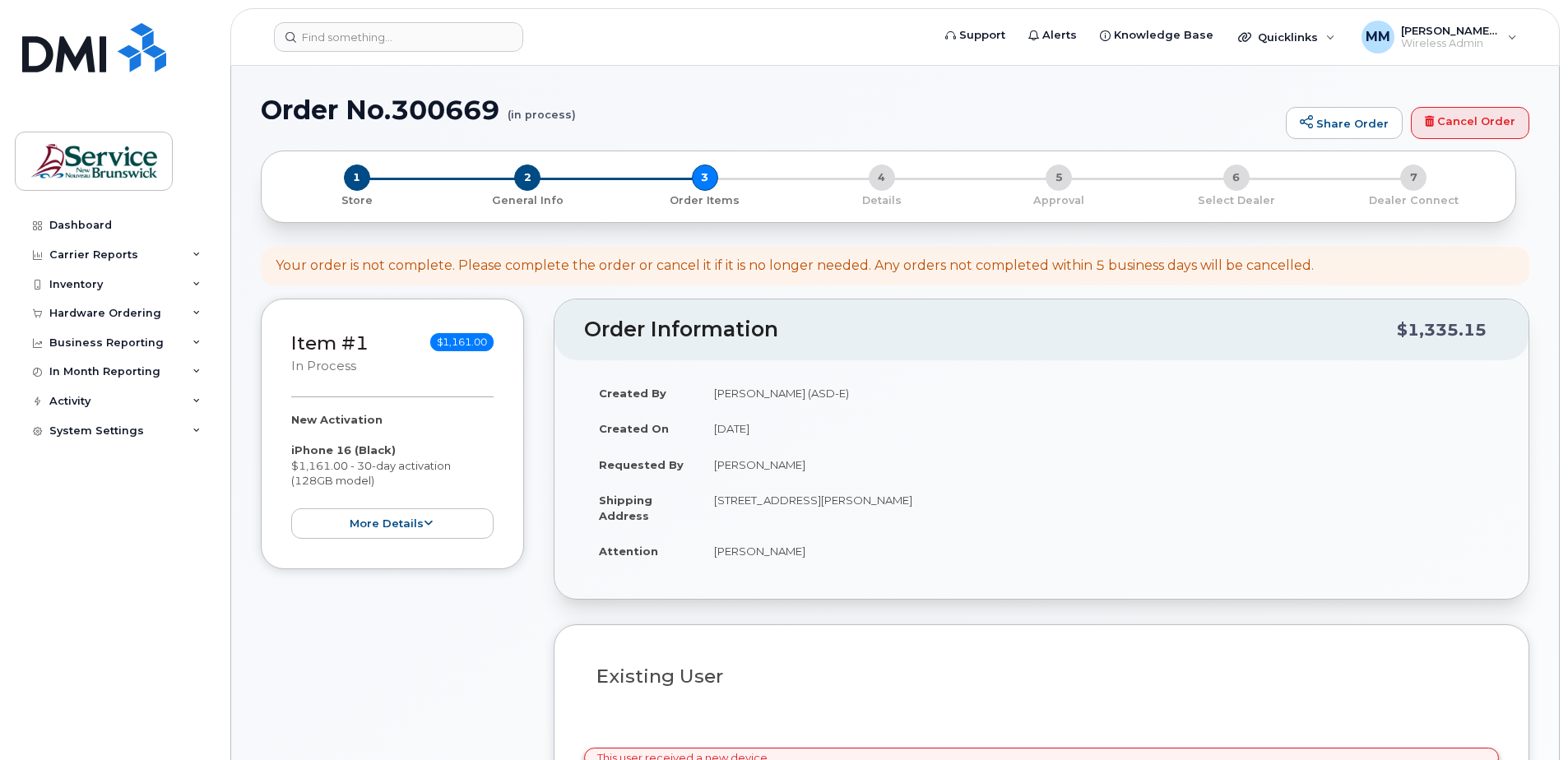
select select
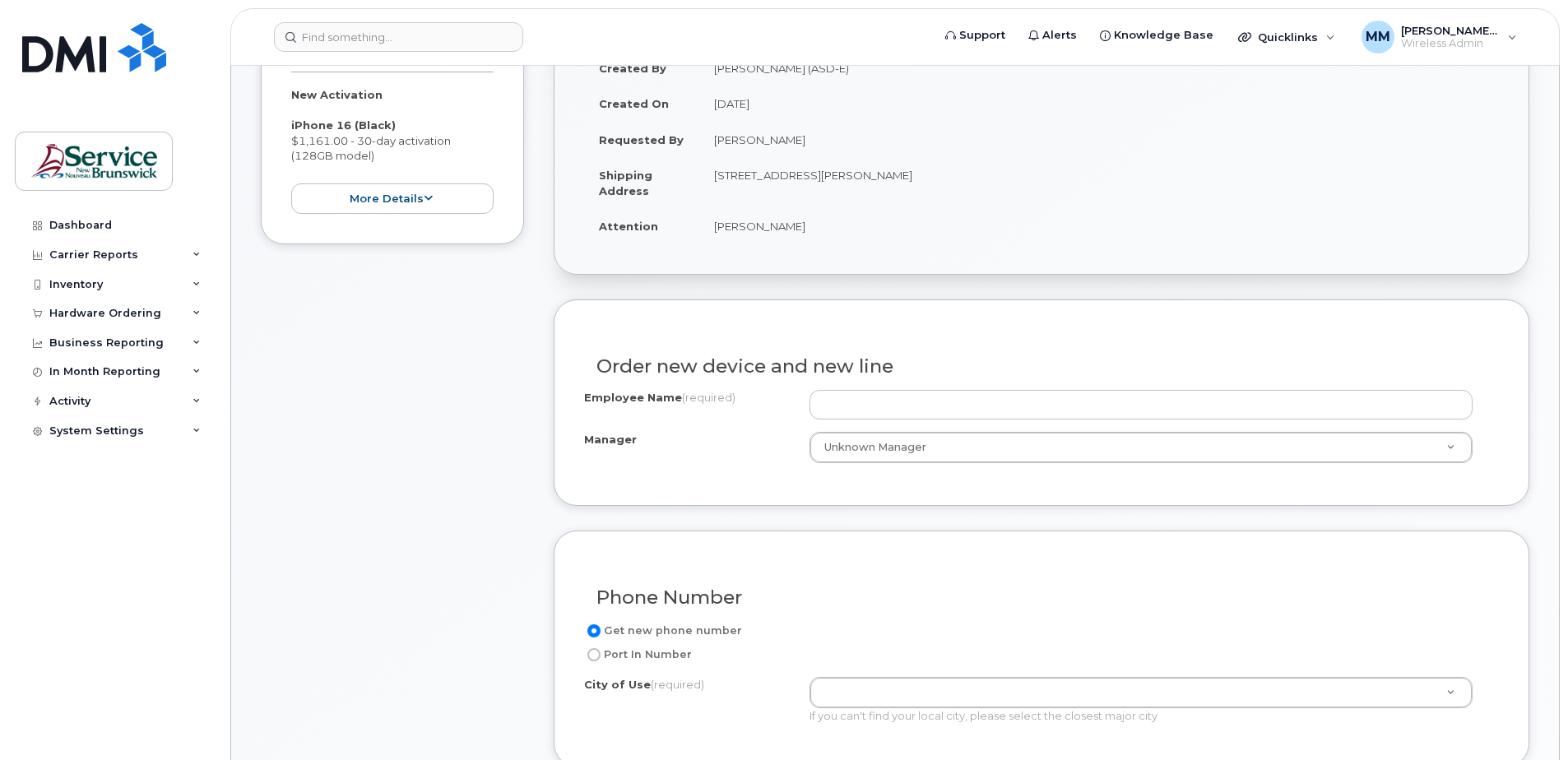
scroll to position [329, 0]
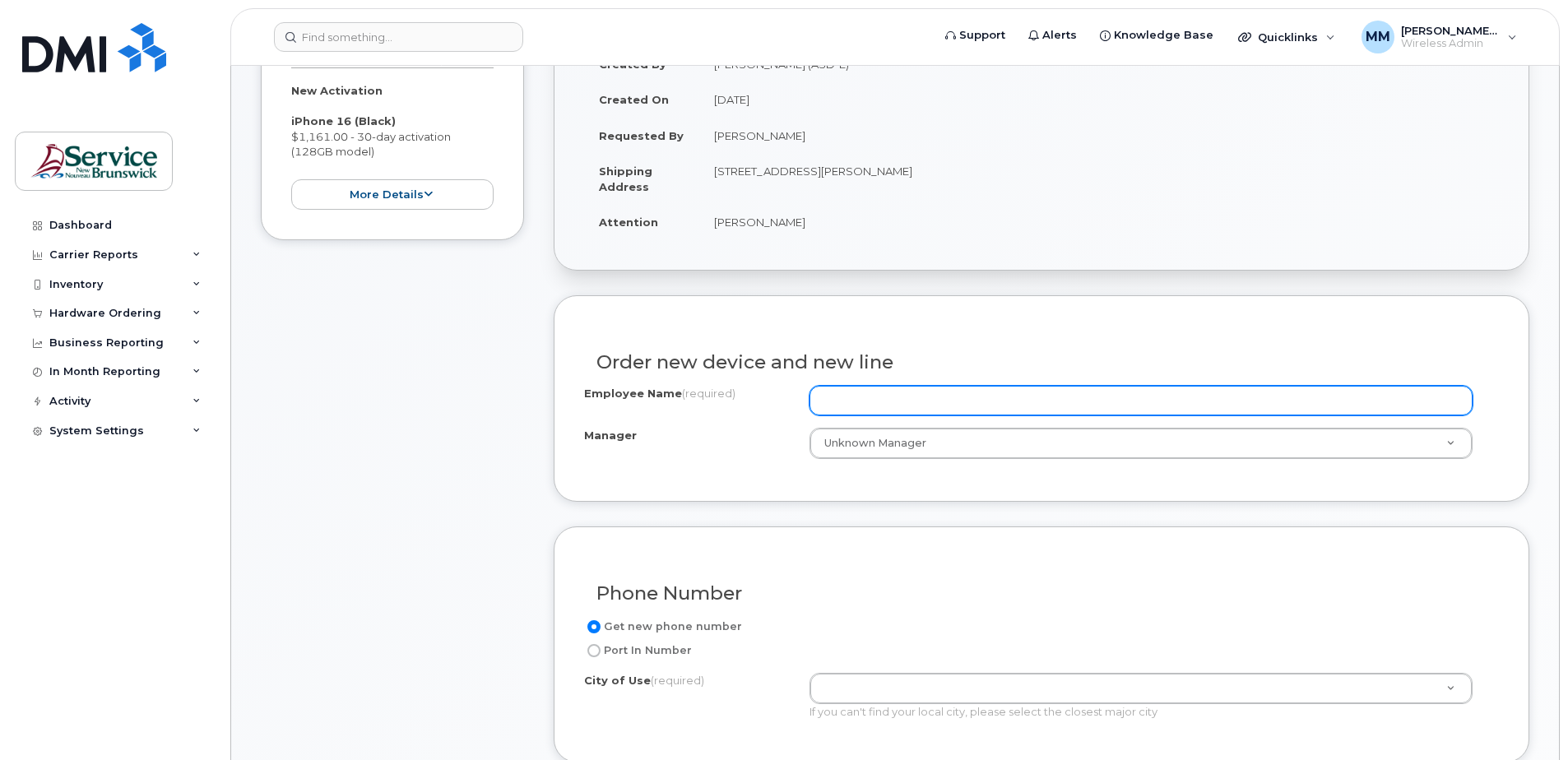
click at [906, 402] on input "Employee Name (required)" at bounding box center [1140, 401] width 663 height 29
type input "[PERSON_NAME]"
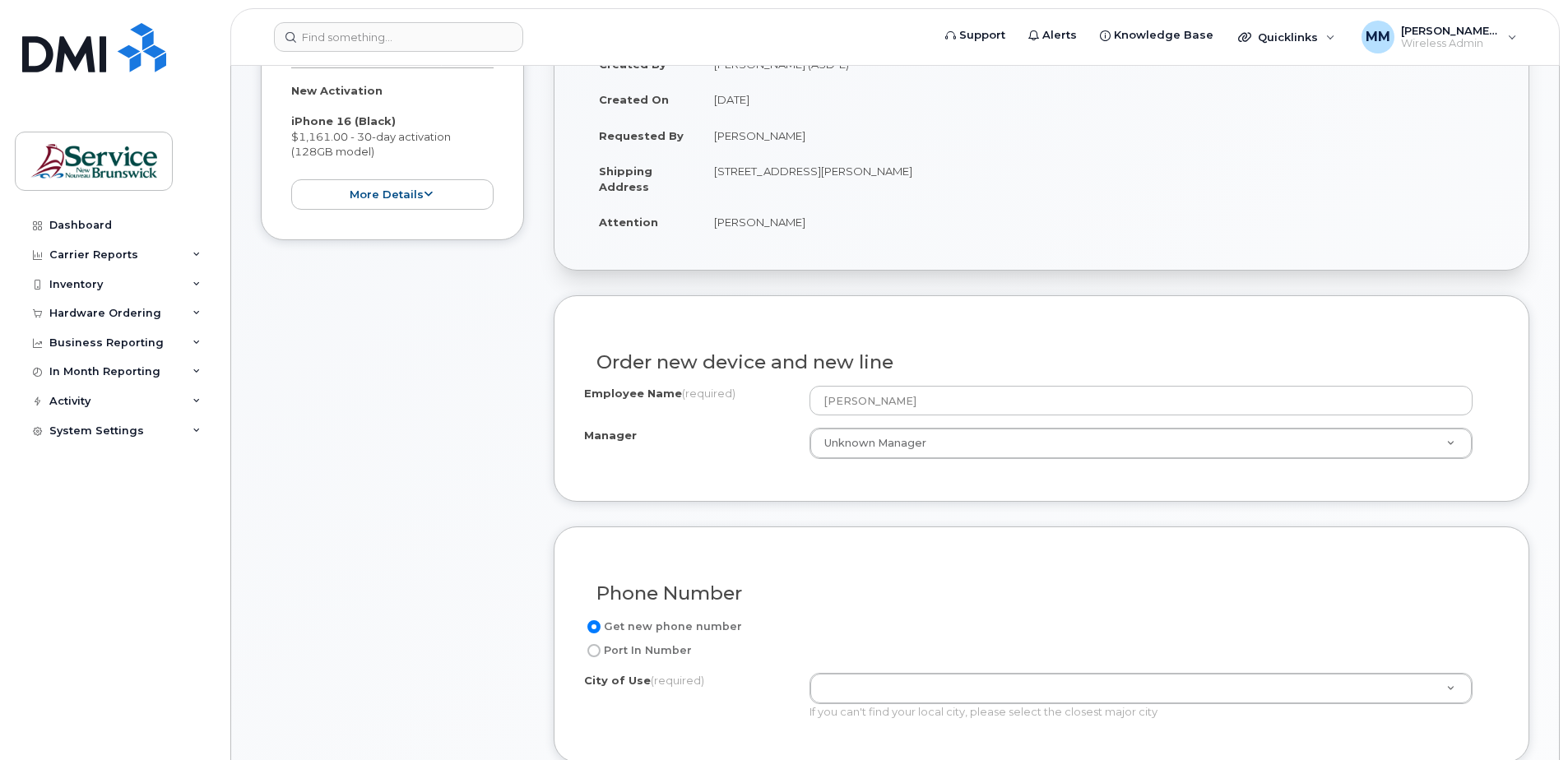
click at [673, 650] on label "Port In Number" at bounding box center [638, 651] width 108 height 20
click at [600, 650] on input "Port In Number" at bounding box center [594, 651] width 13 height 13
radio input "true"
click at [708, 621] on label "Get new phone number" at bounding box center [662, 627] width 158 height 20
click at [600, 621] on input "Get new phone number" at bounding box center [594, 627] width 13 height 13
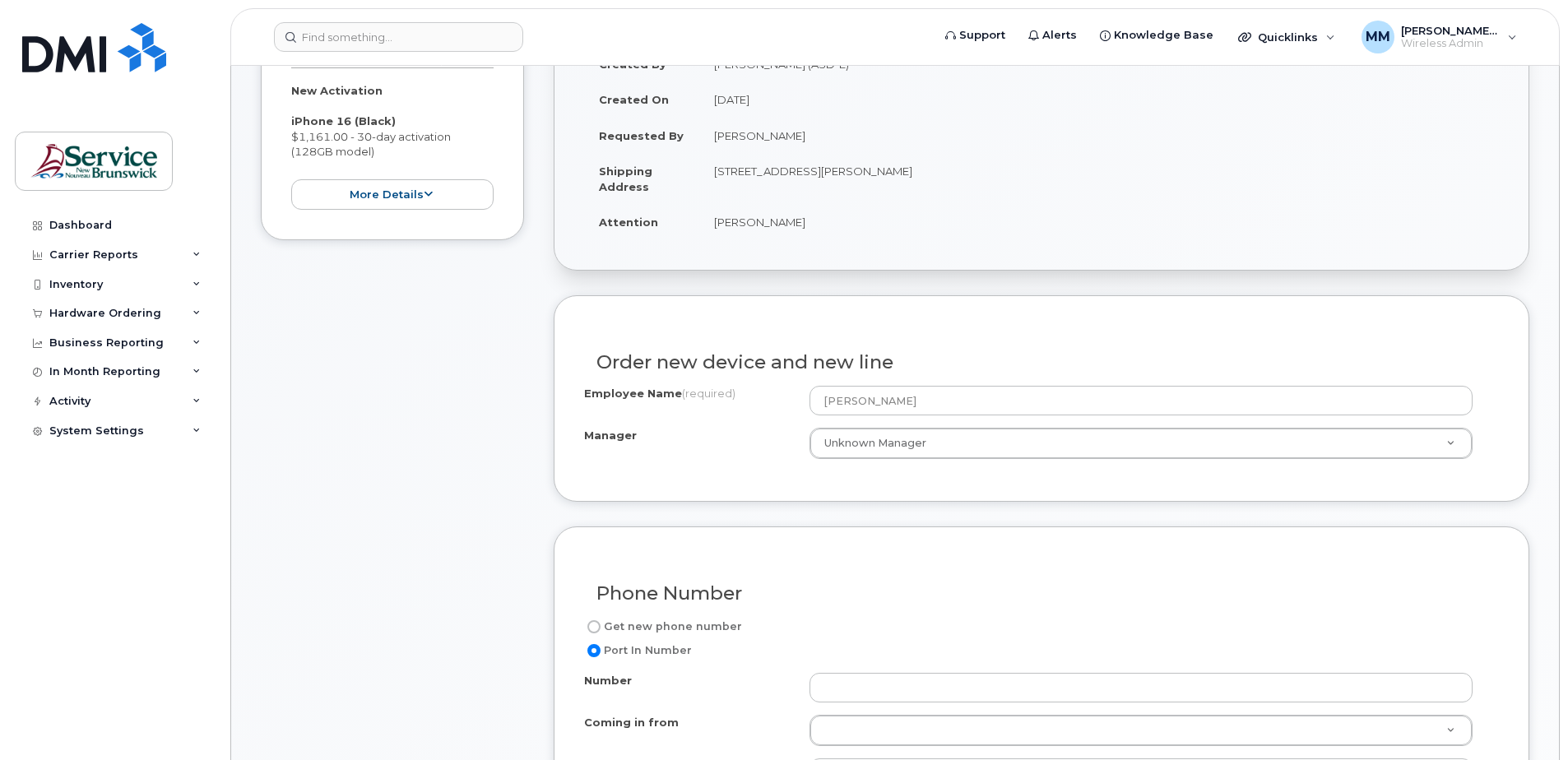
radio input "true"
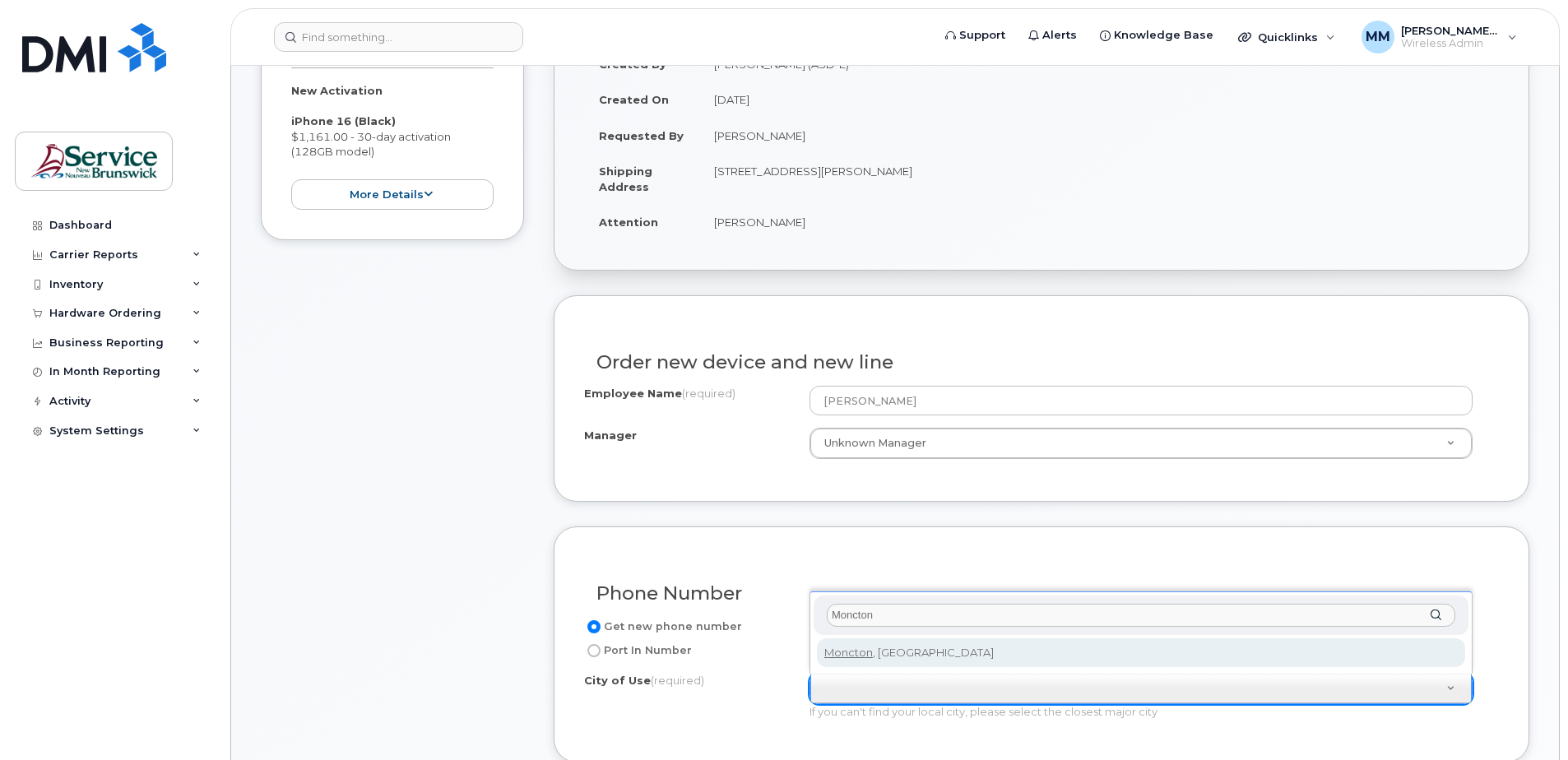
type input "Moncton"
type input "1817"
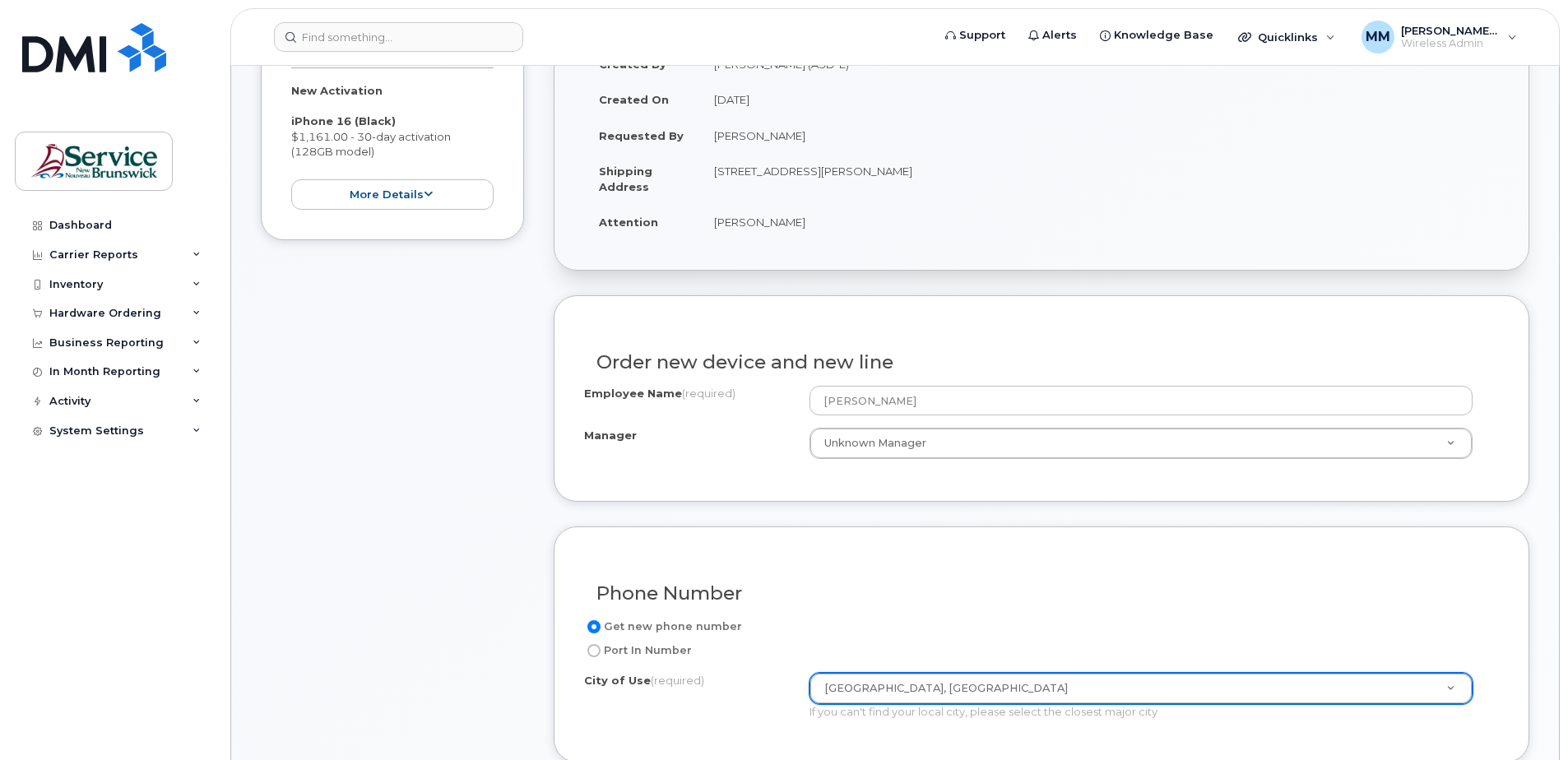
click at [981, 569] on div "Phone Number" at bounding box center [1041, 588] width 915 height 60
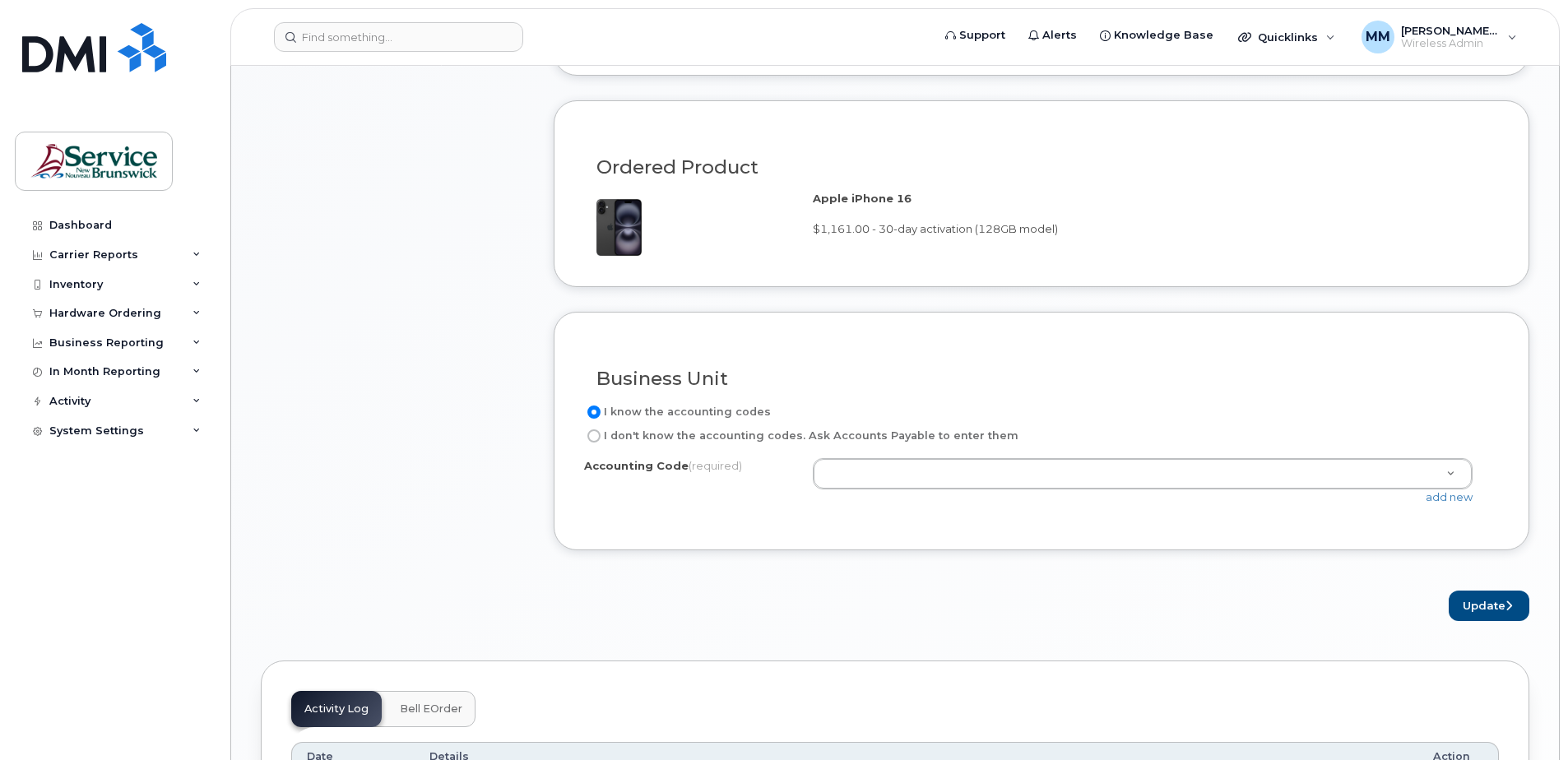
scroll to position [1069, 0]
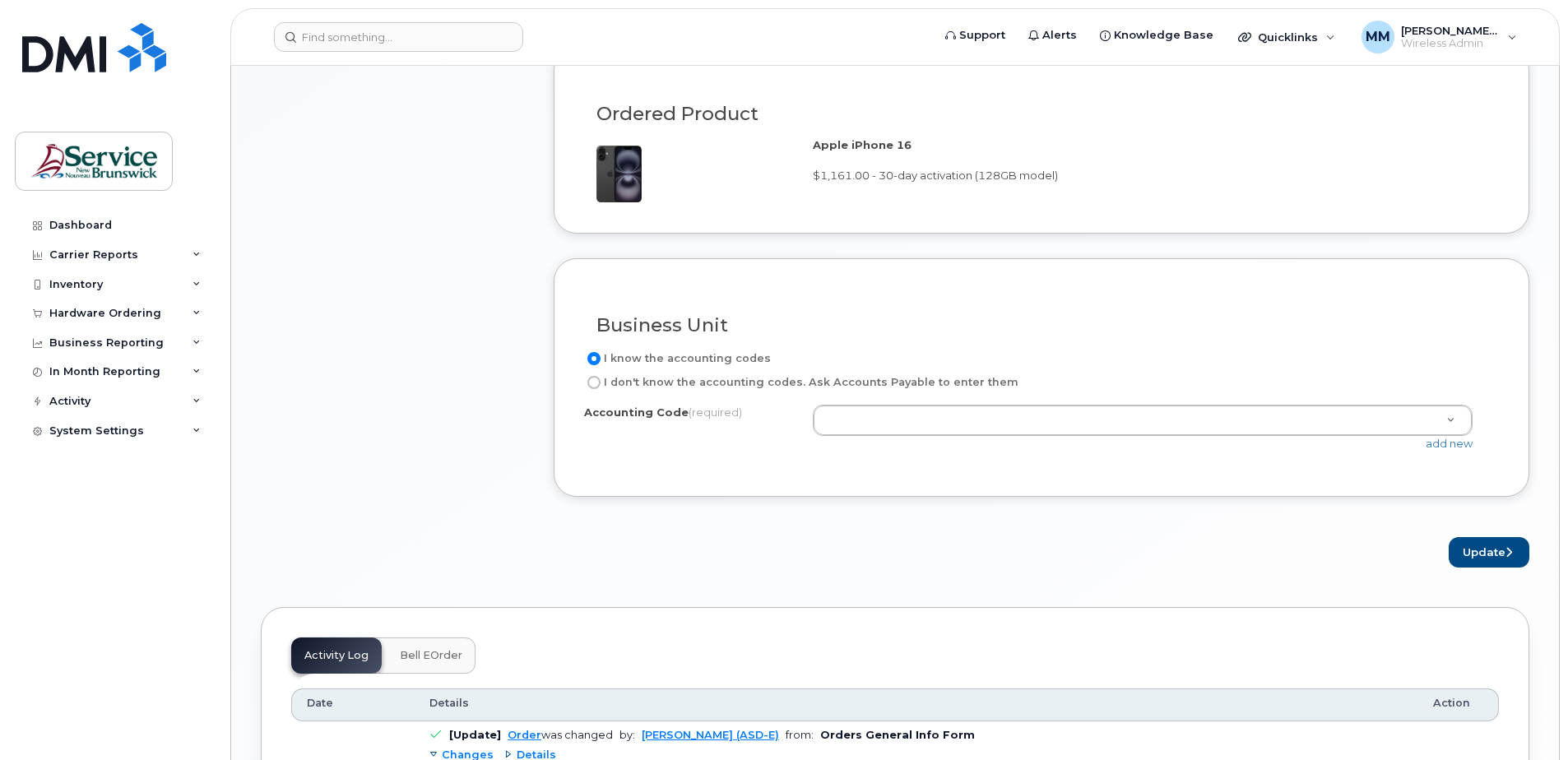
click at [1454, 447] on link "add new" at bounding box center [1449, 443] width 47 height 13
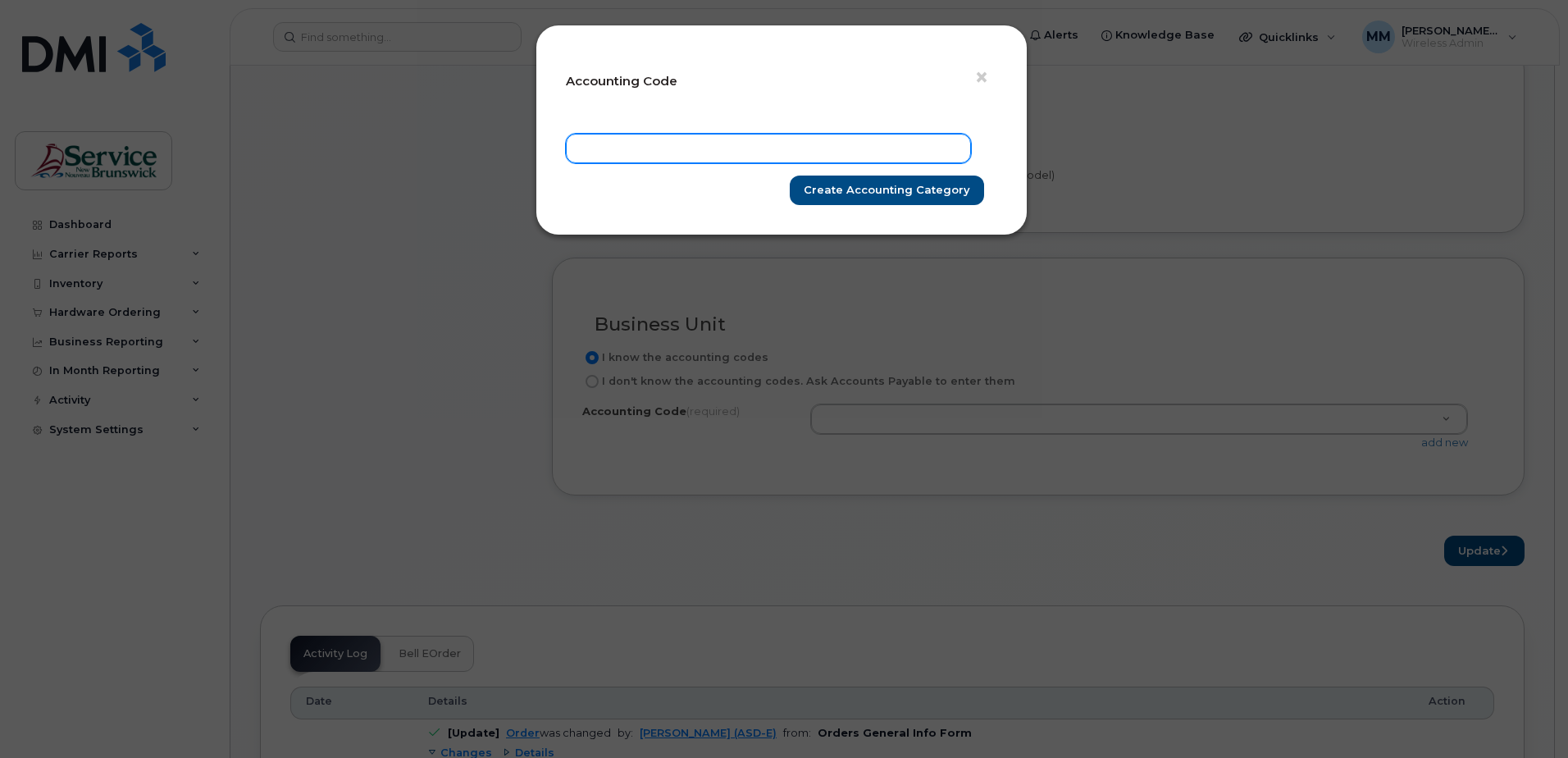
click at [698, 144] on input "text" at bounding box center [769, 148] width 406 height 29
paste input "20207520034867PPPP0000P72100"
type input "20207520034867PPPP0000P72100"
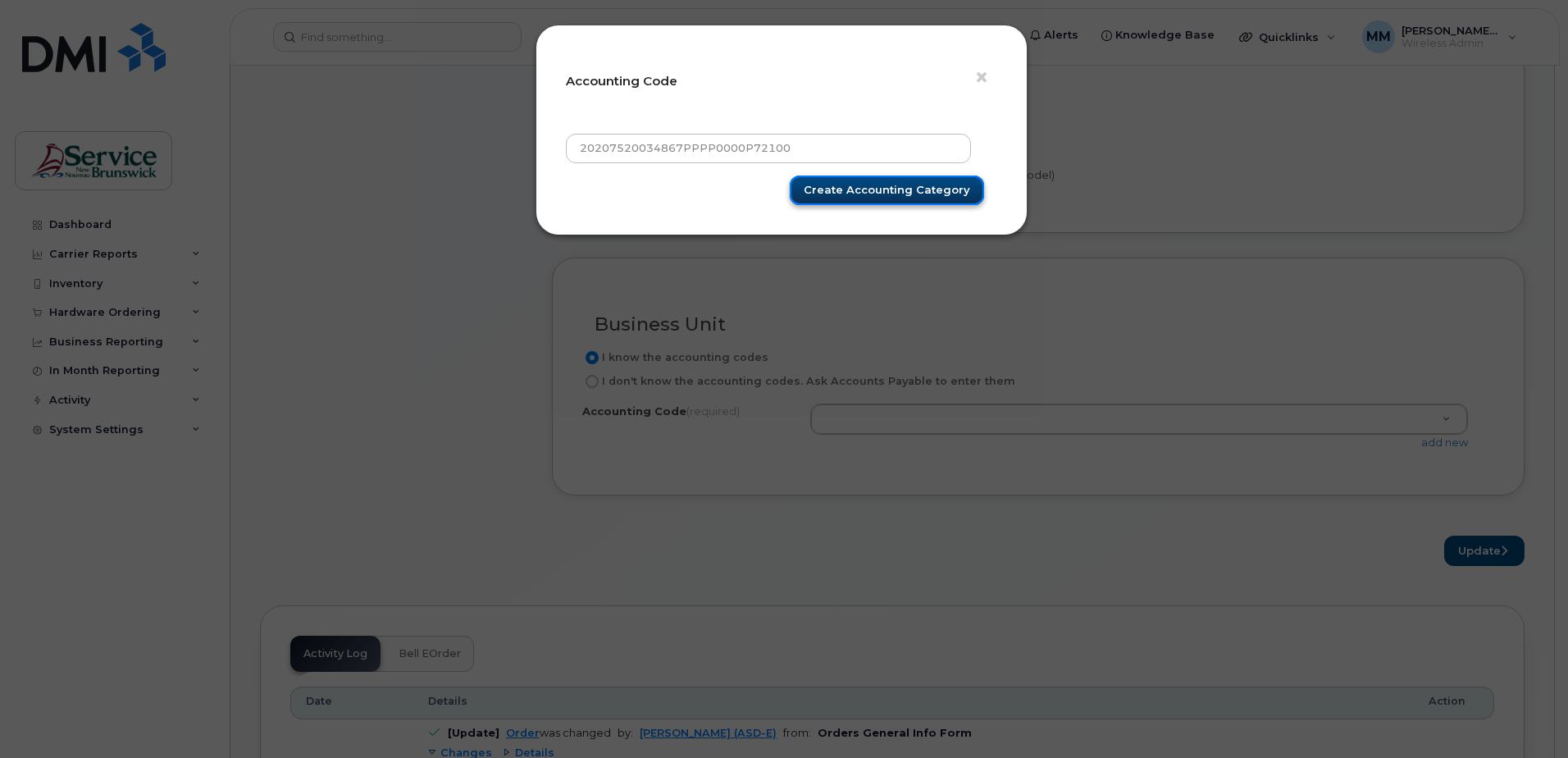
click at [853, 190] on input "Create Accounting category" at bounding box center [887, 190] width 195 height 30
type input "Create Accounting category"
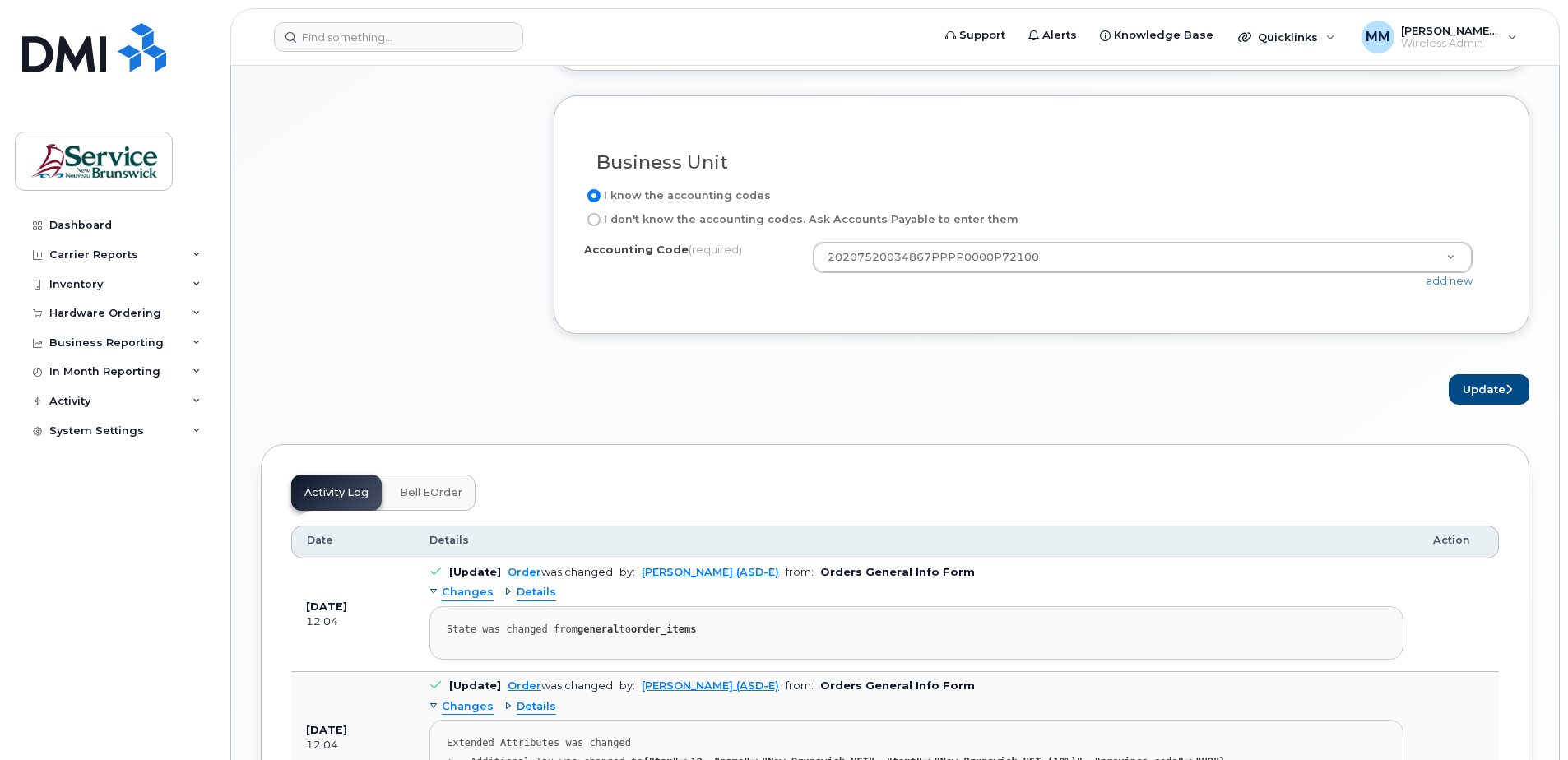
scroll to position [1234, 0]
click at [1487, 381] on button "Update" at bounding box center [1489, 388] width 80 height 30
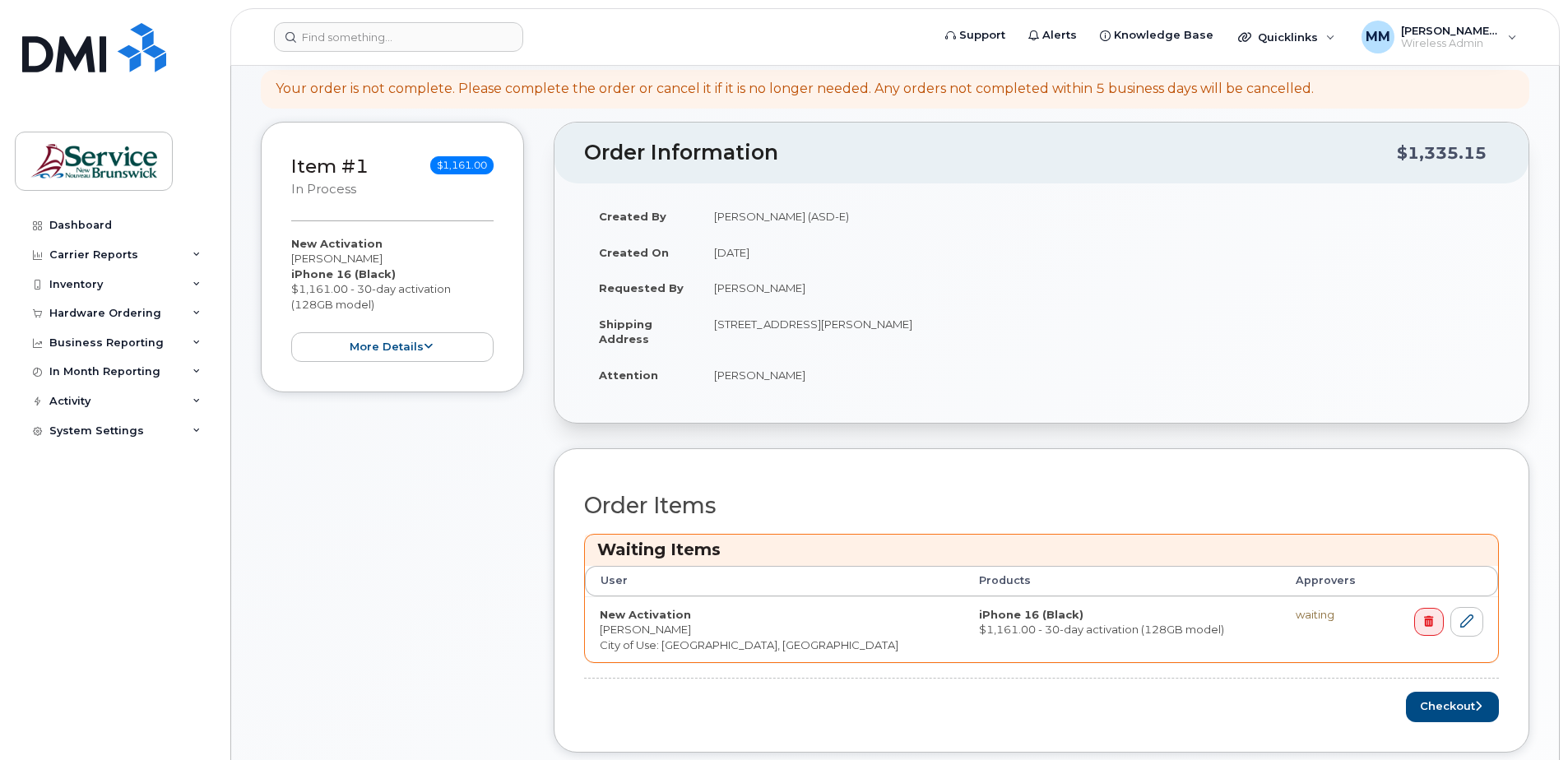
scroll to position [164, 0]
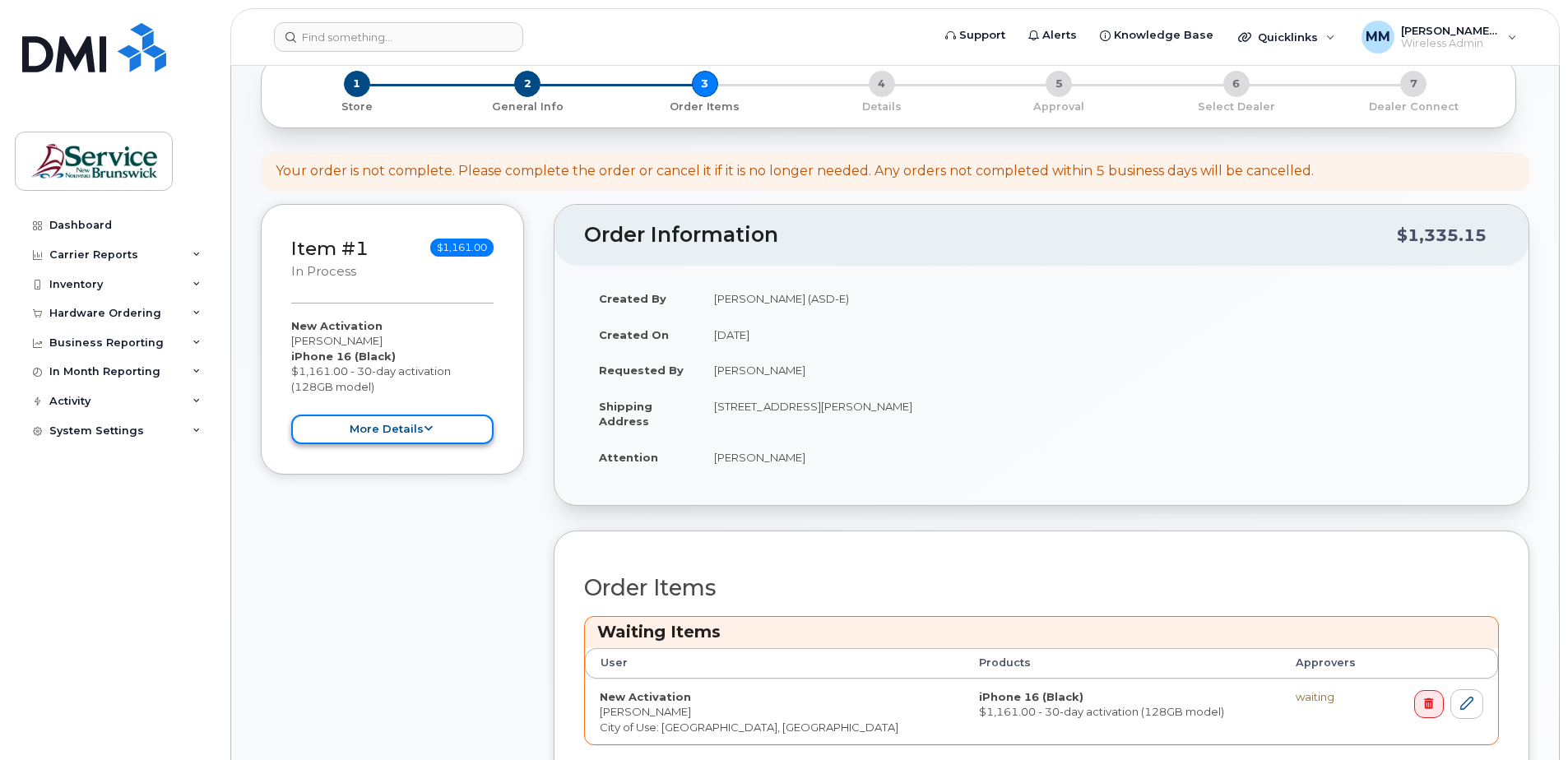
click at [370, 429] on button "more details" at bounding box center [392, 430] width 202 height 30
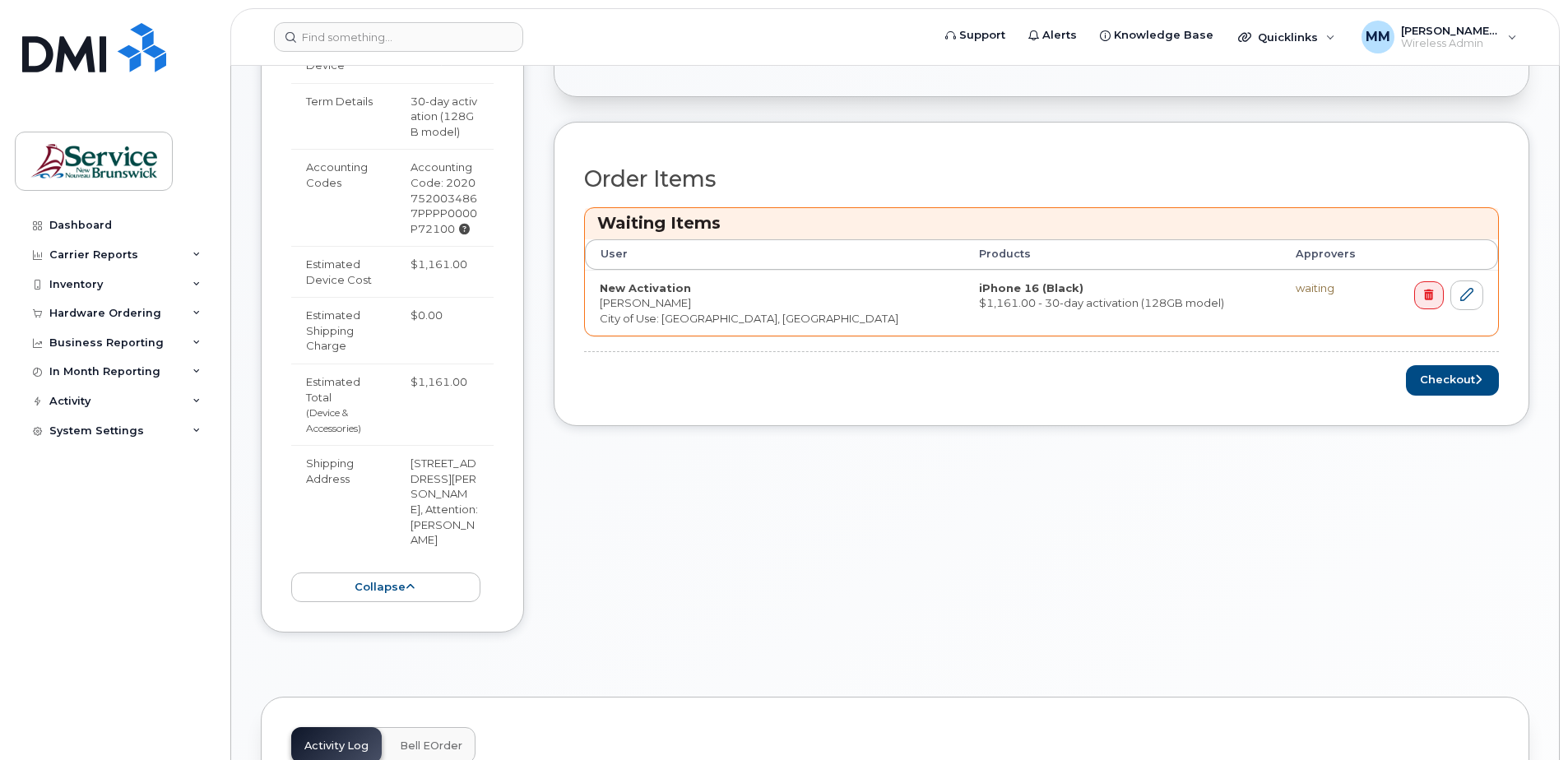
scroll to position [576, 0]
click at [1475, 373] on icon "submit" at bounding box center [1478, 378] width 6 height 11
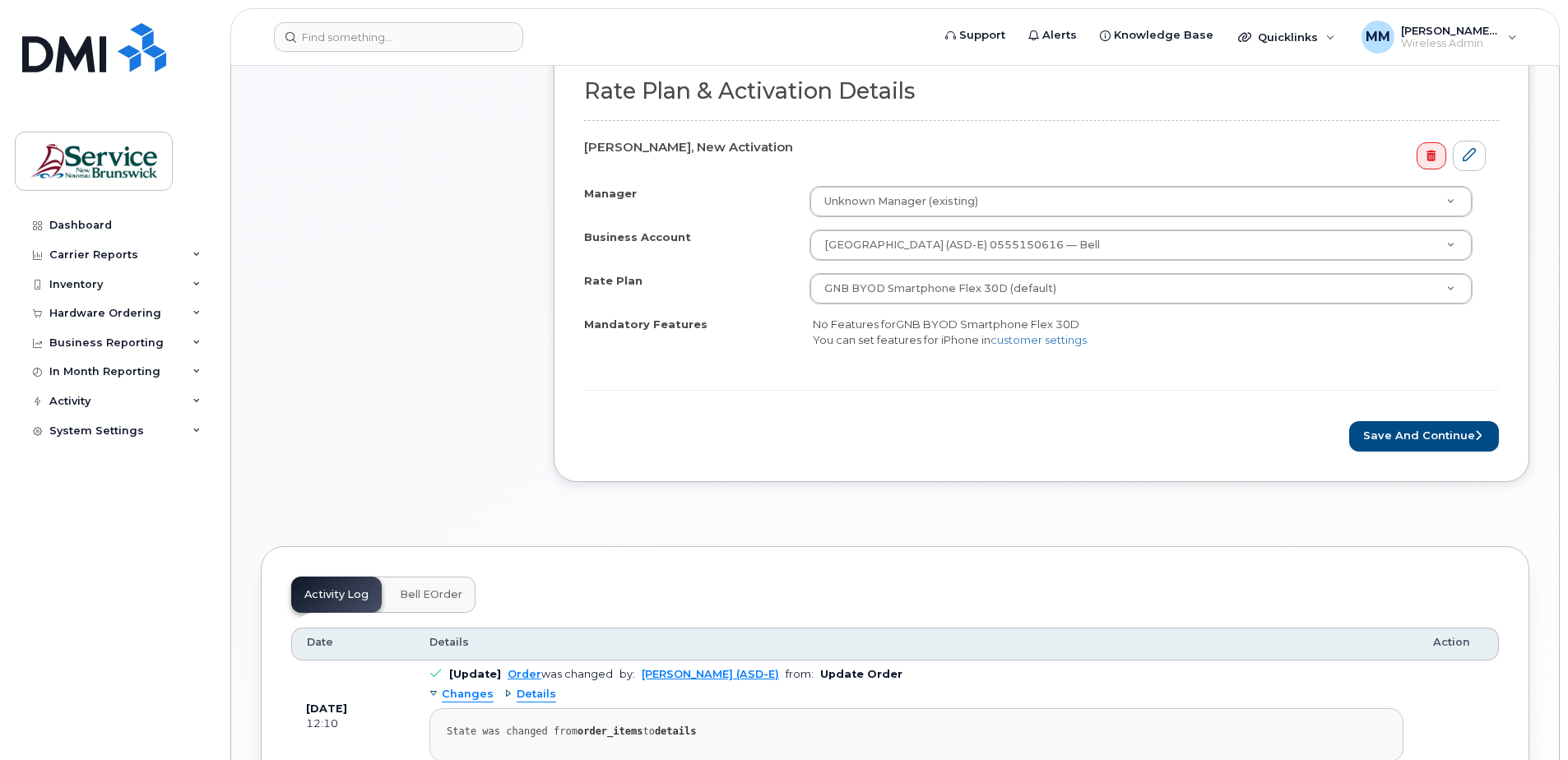
scroll to position [411, 0]
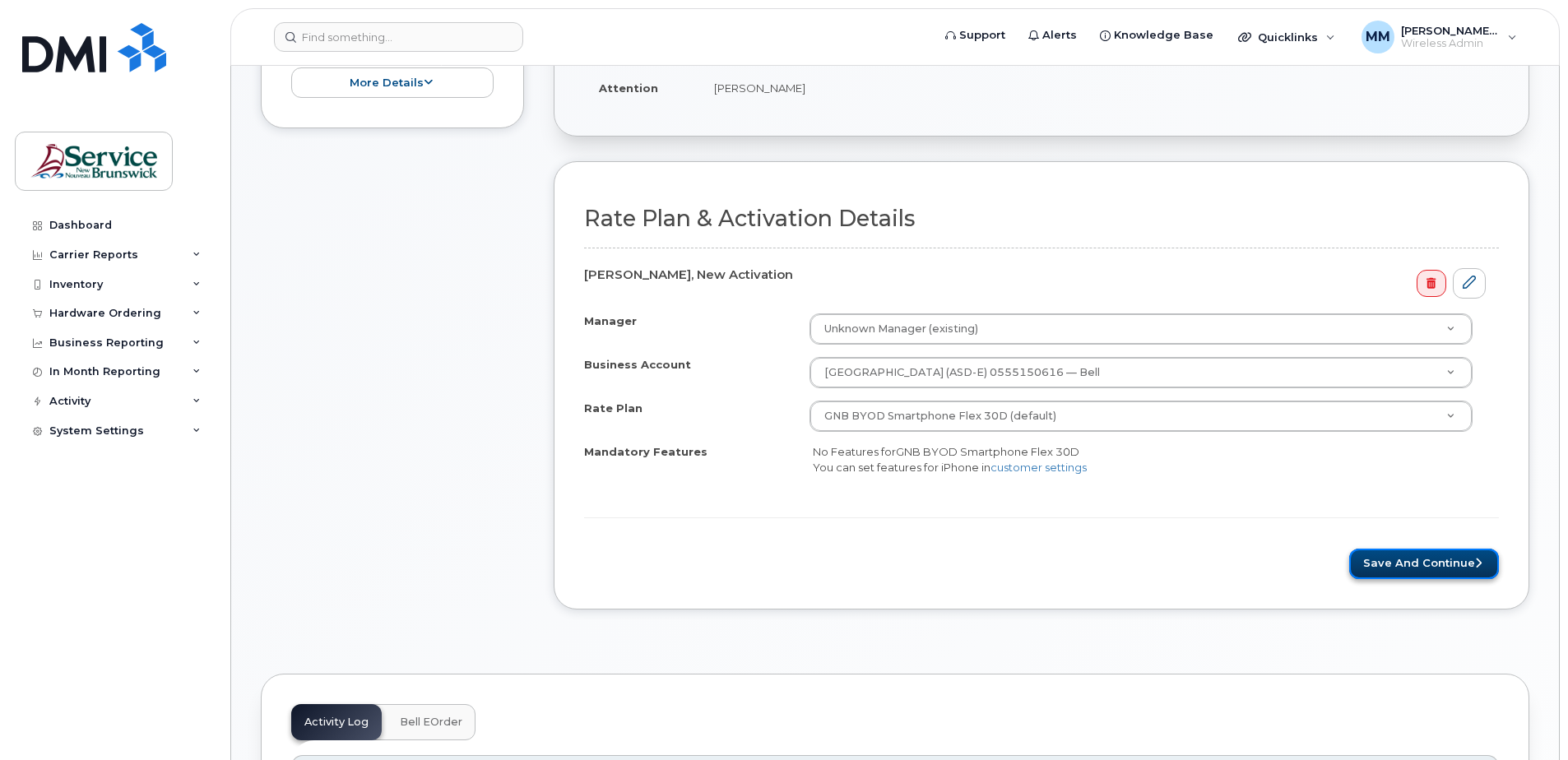
click at [1392, 559] on button "Save and Continue" at bounding box center [1424, 564] width 150 height 30
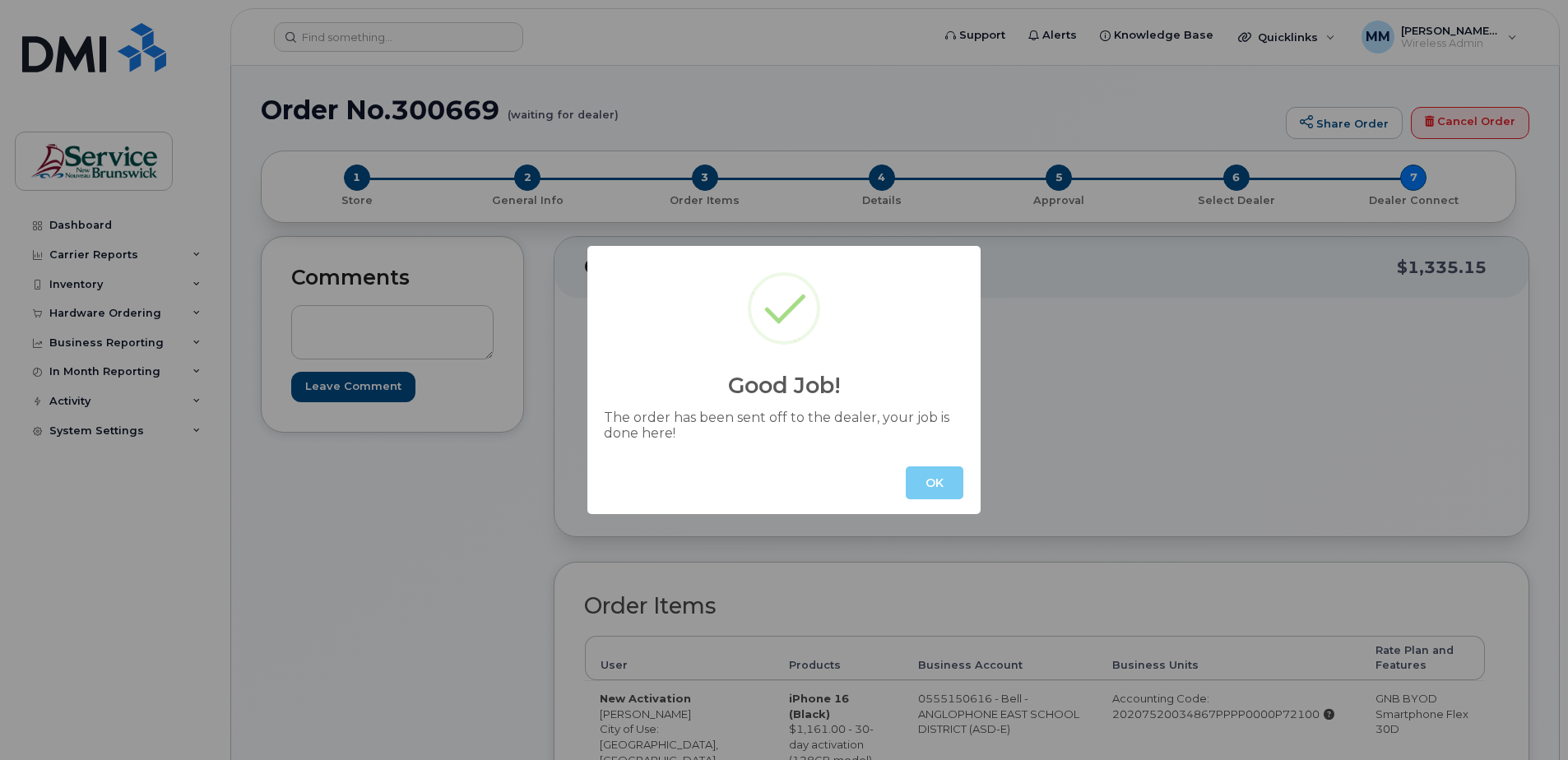
click at [943, 485] on button "OK" at bounding box center [934, 483] width 57 height 33
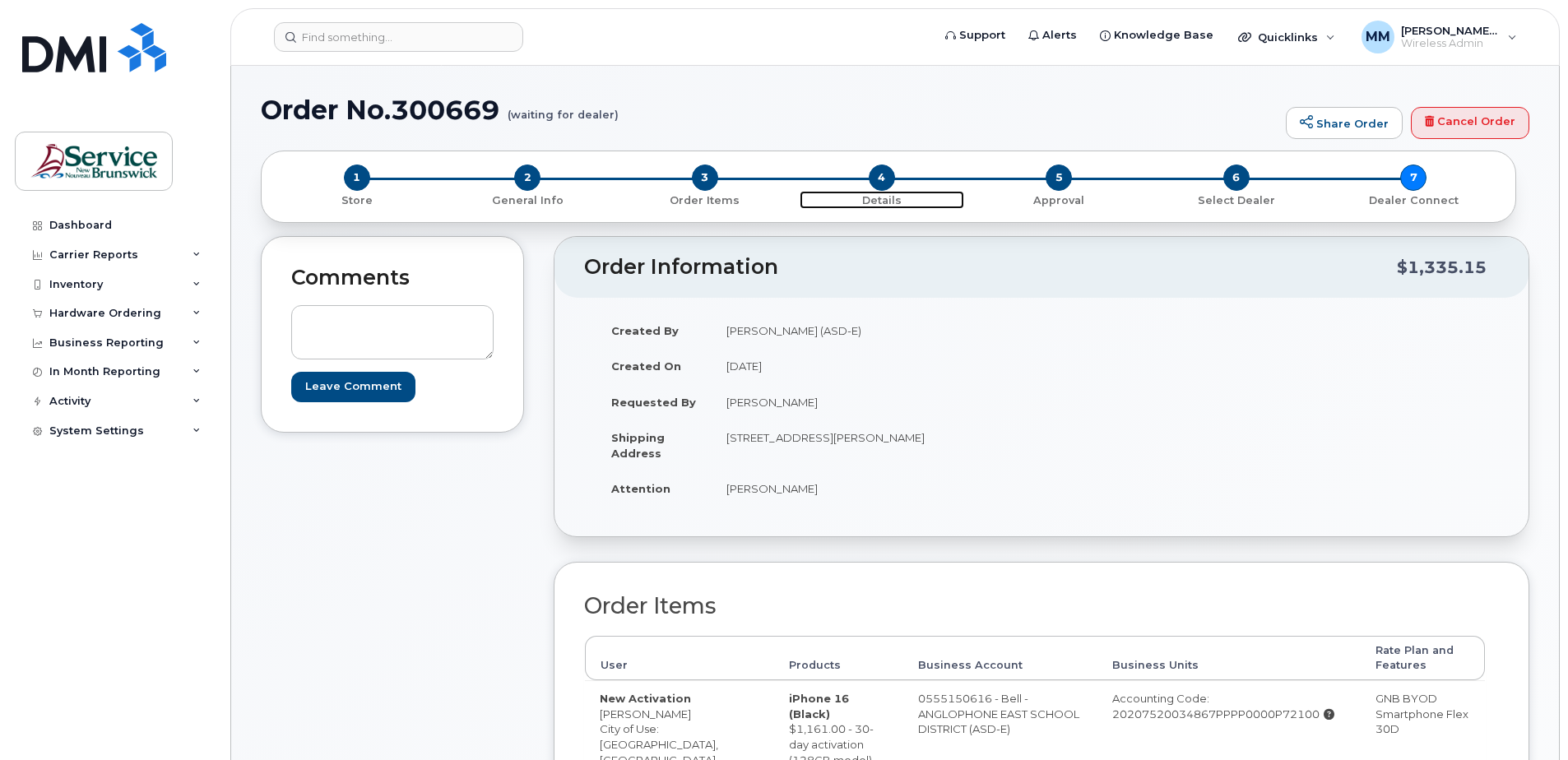
drag, startPoint x: 886, startPoint y: 184, endPoint x: 922, endPoint y: 271, distance: 94.2
click at [886, 184] on span "4" at bounding box center [881, 177] width 26 height 26
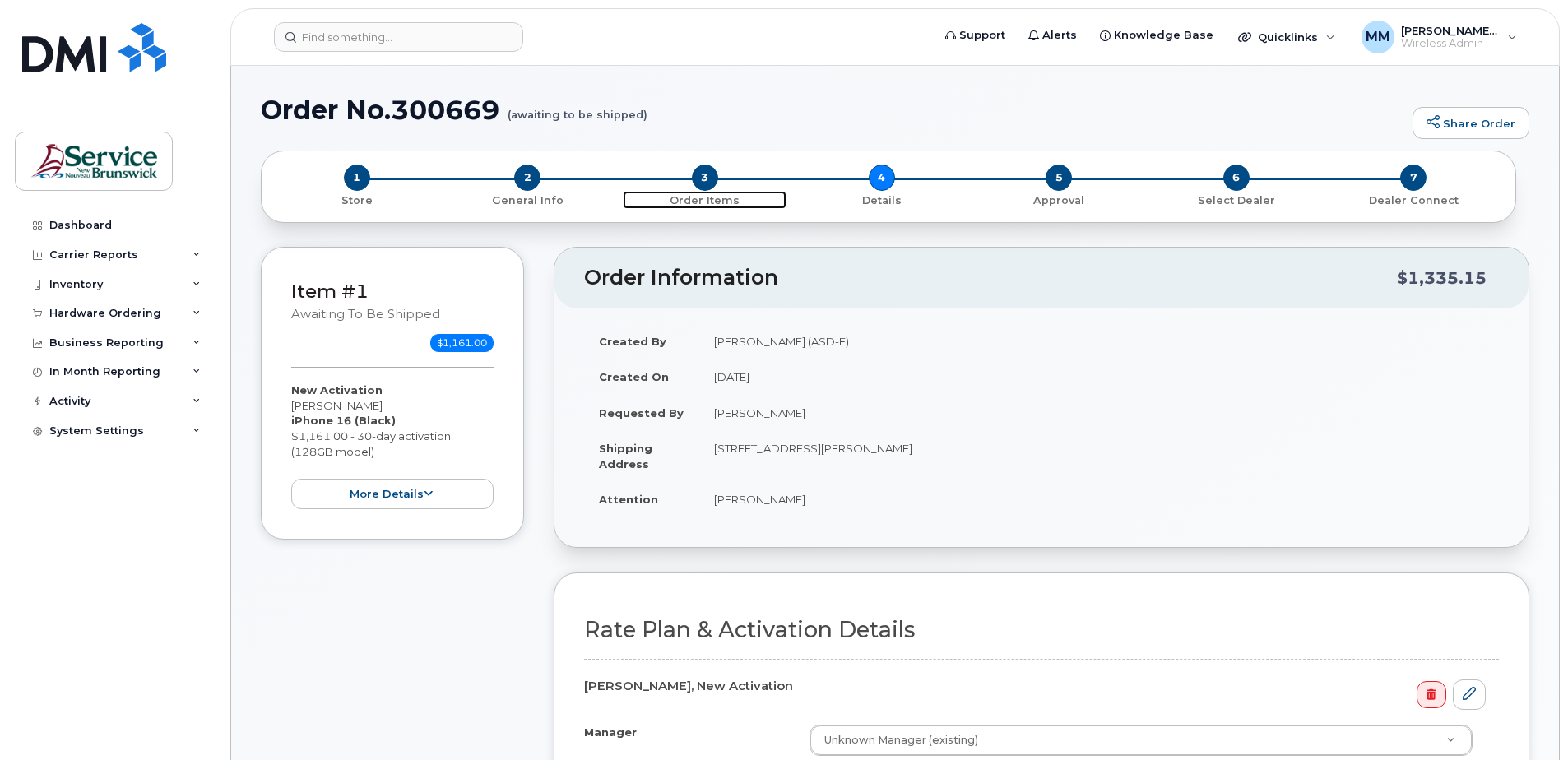
click at [711, 183] on span "3" at bounding box center [704, 177] width 26 height 26
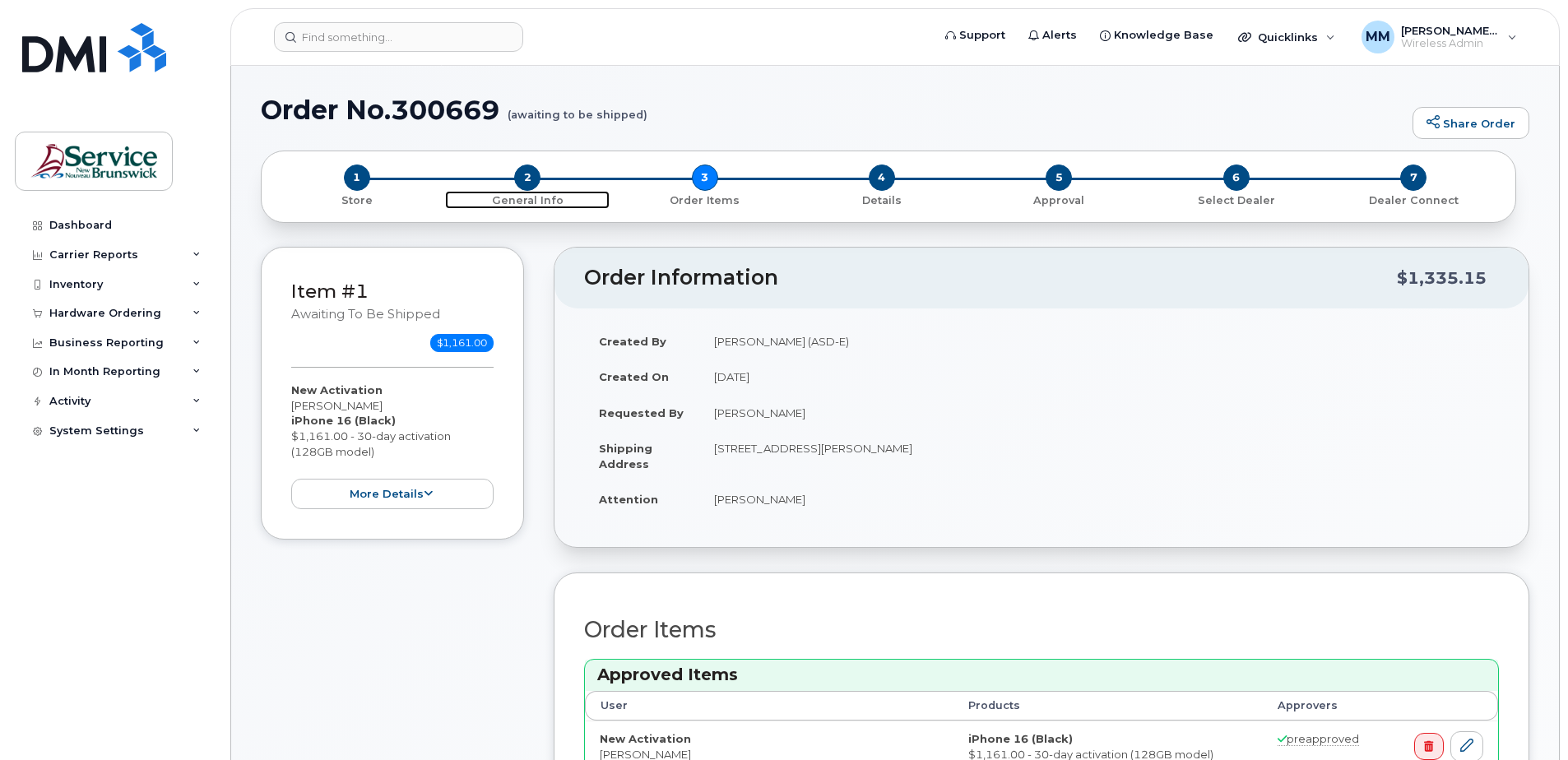
click at [531, 176] on span "2" at bounding box center [527, 177] width 26 height 26
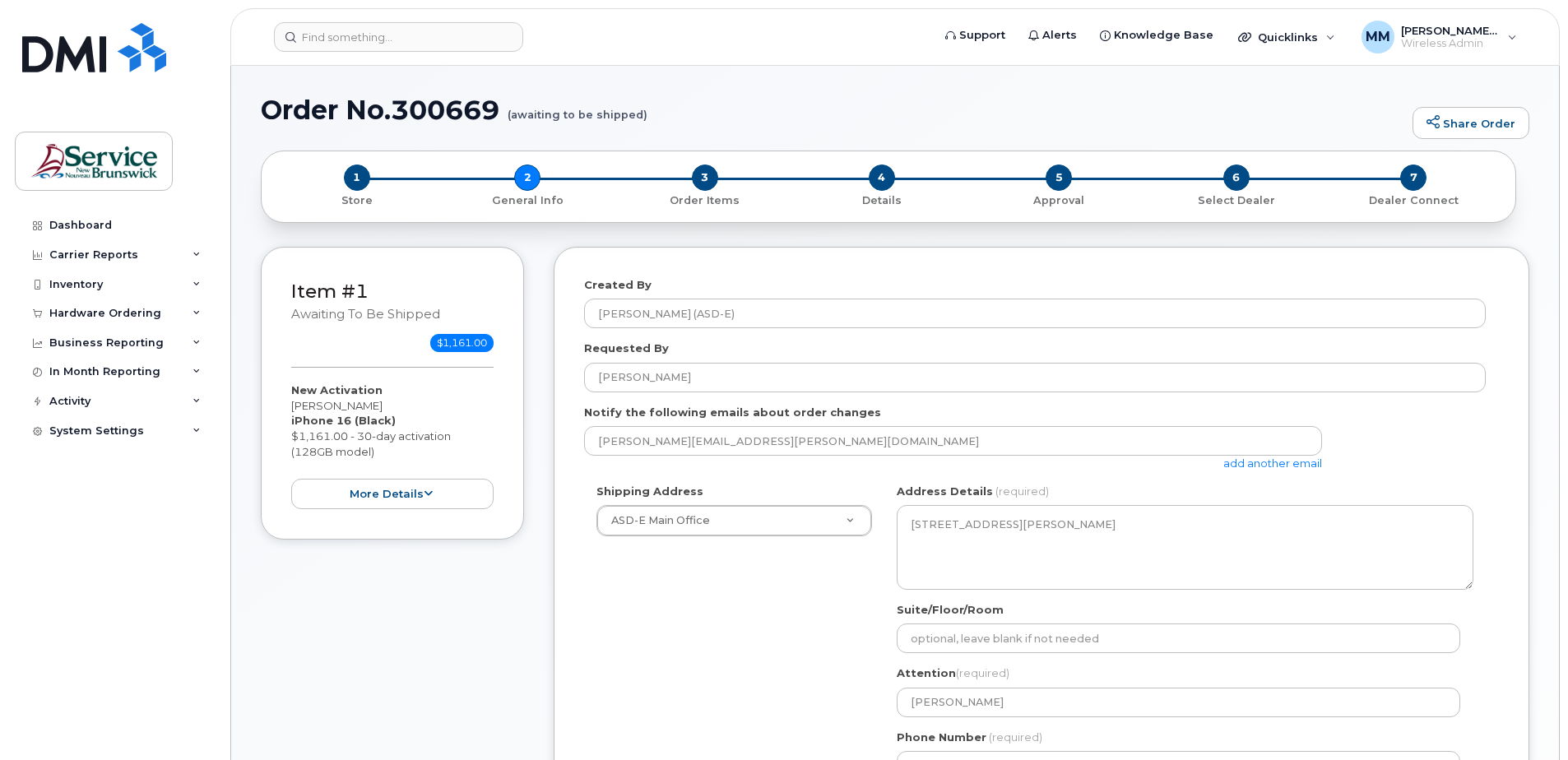
select select
click at [413, 34] on input at bounding box center [398, 36] width 249 height 29
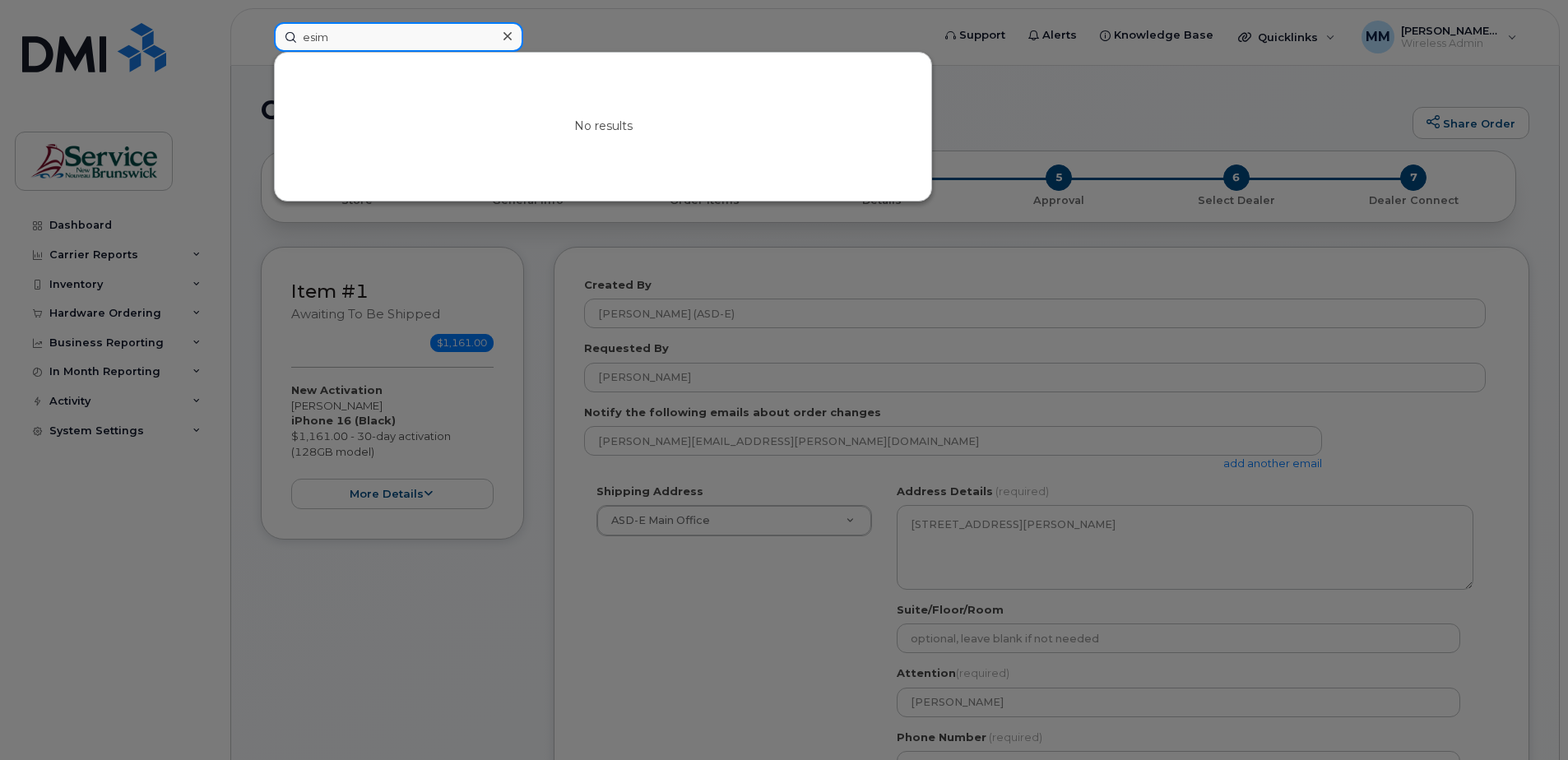
type input "esim"
click at [841, 37] on div at bounding box center [784, 380] width 1568 height 760
